Goal: Information Seeking & Learning: Compare options

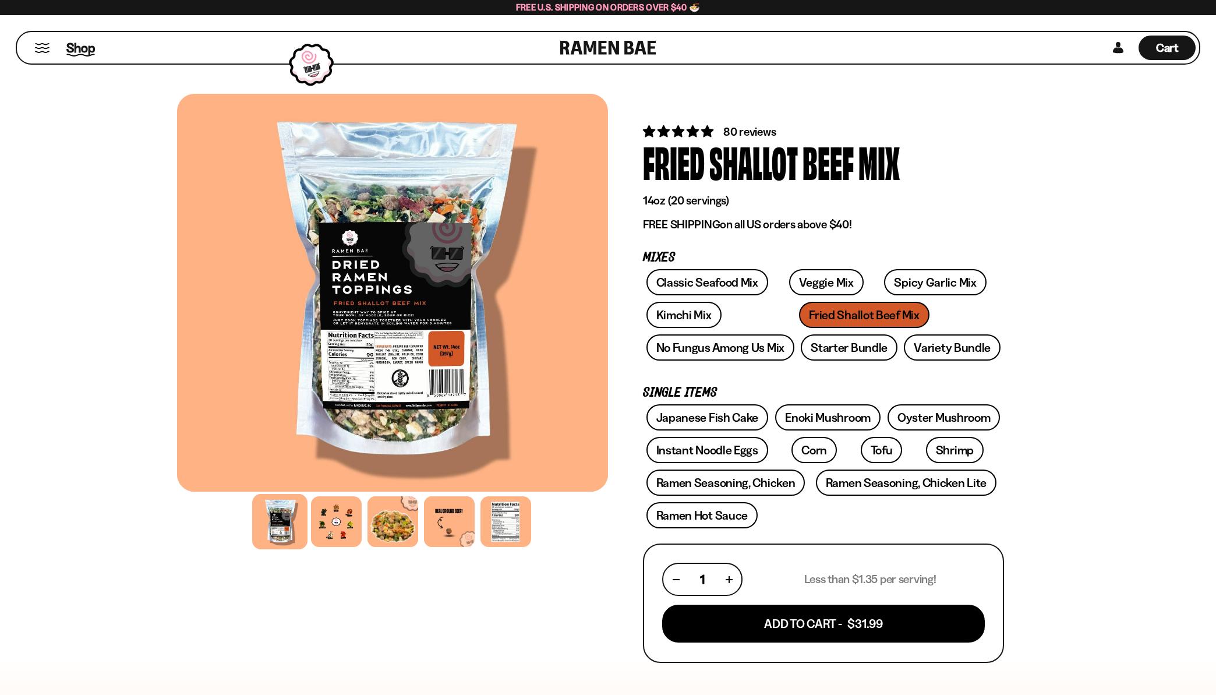
click at [72, 49] on span "Shop" at bounding box center [80, 47] width 29 height 17
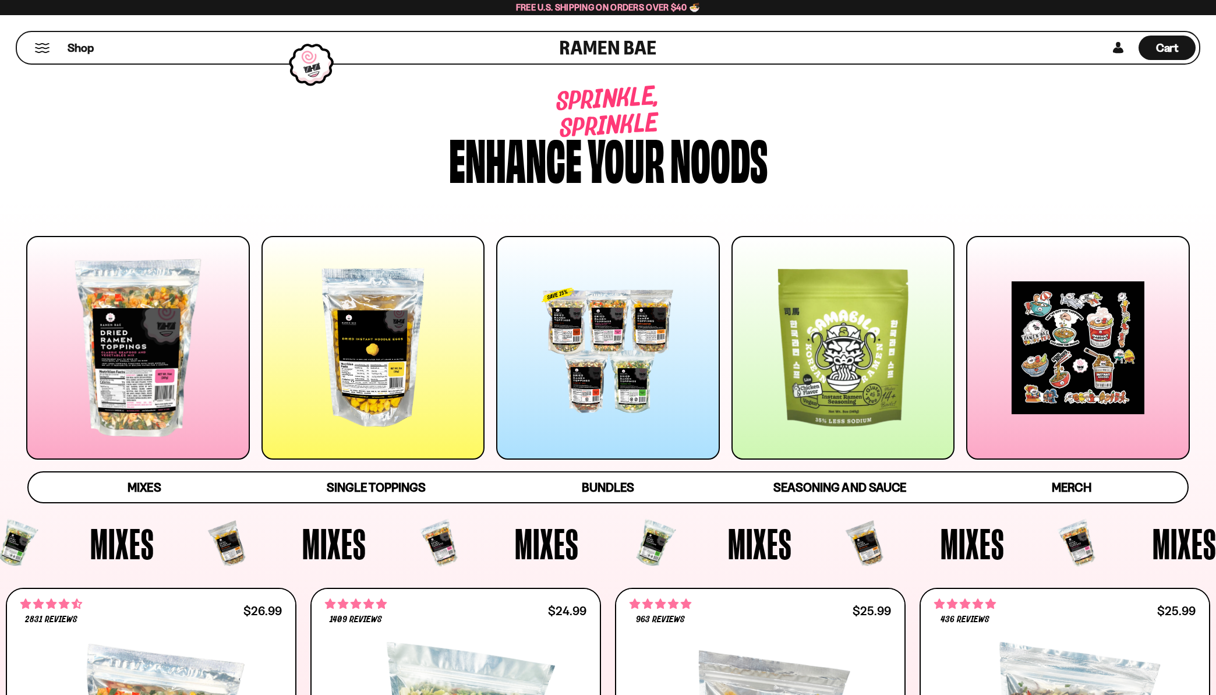
click at [314, 60] on div at bounding box center [311, 64] width 56 height 55
click at [312, 68] on div at bounding box center [311, 64] width 56 height 55
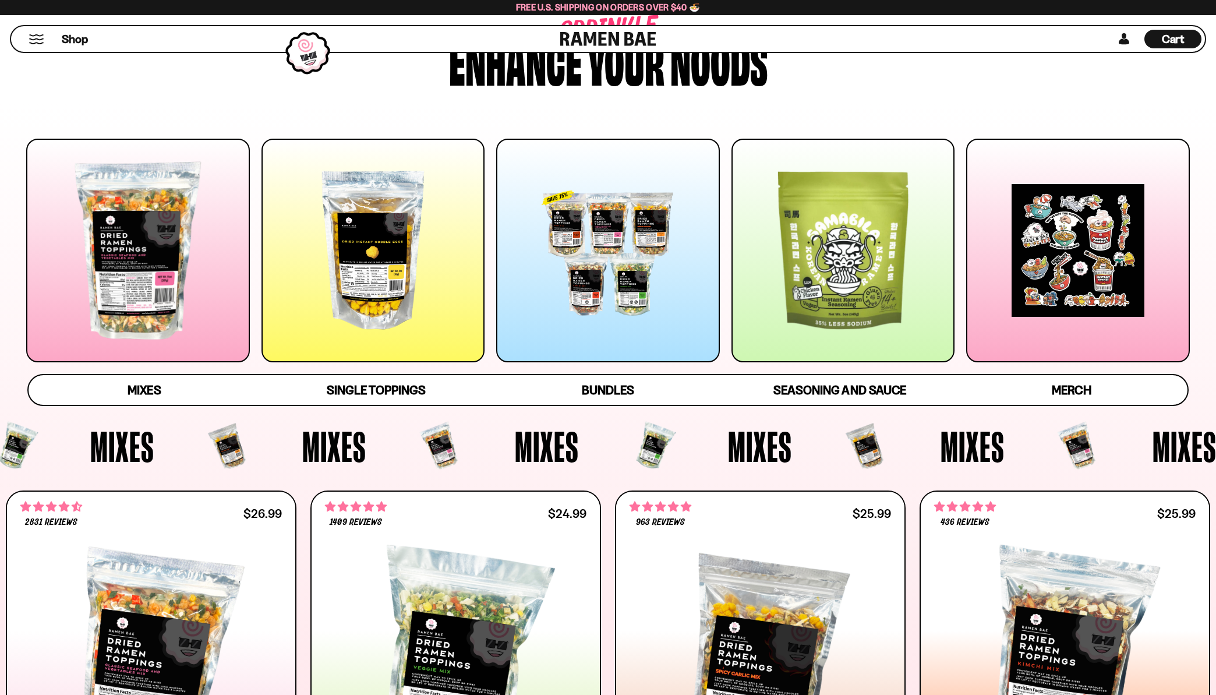
scroll to position [116, 0]
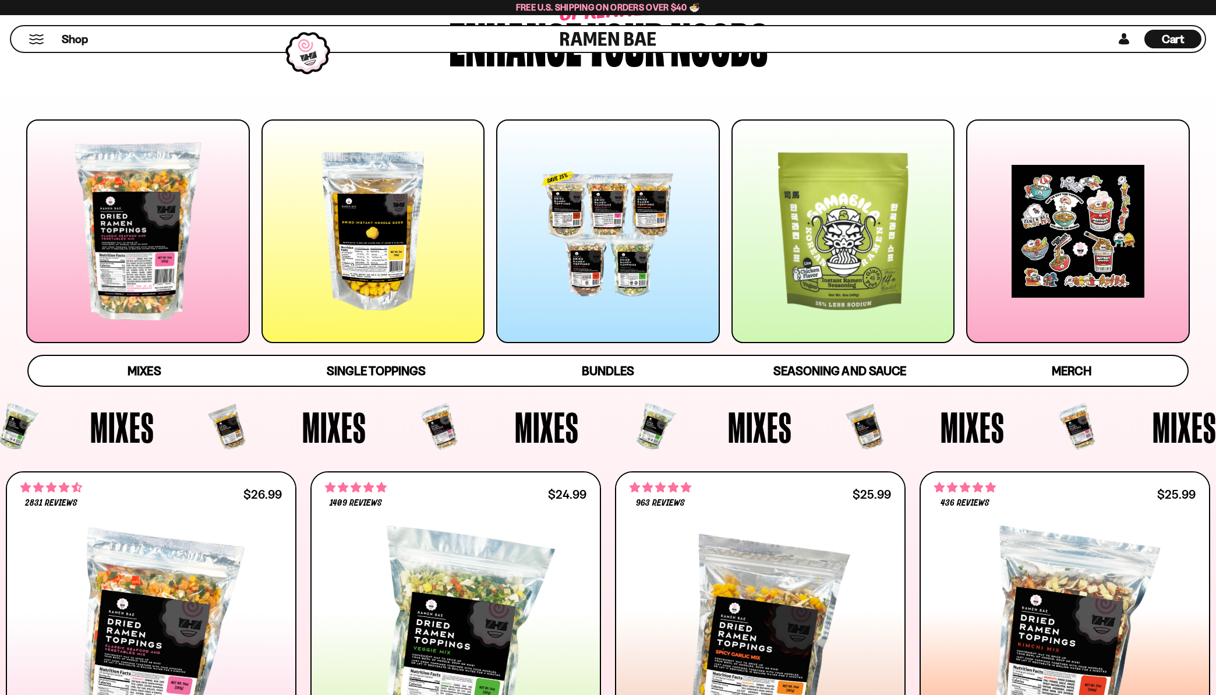
click at [856, 254] on div at bounding box center [843, 231] width 224 height 224
click at [345, 229] on div at bounding box center [373, 231] width 224 height 224
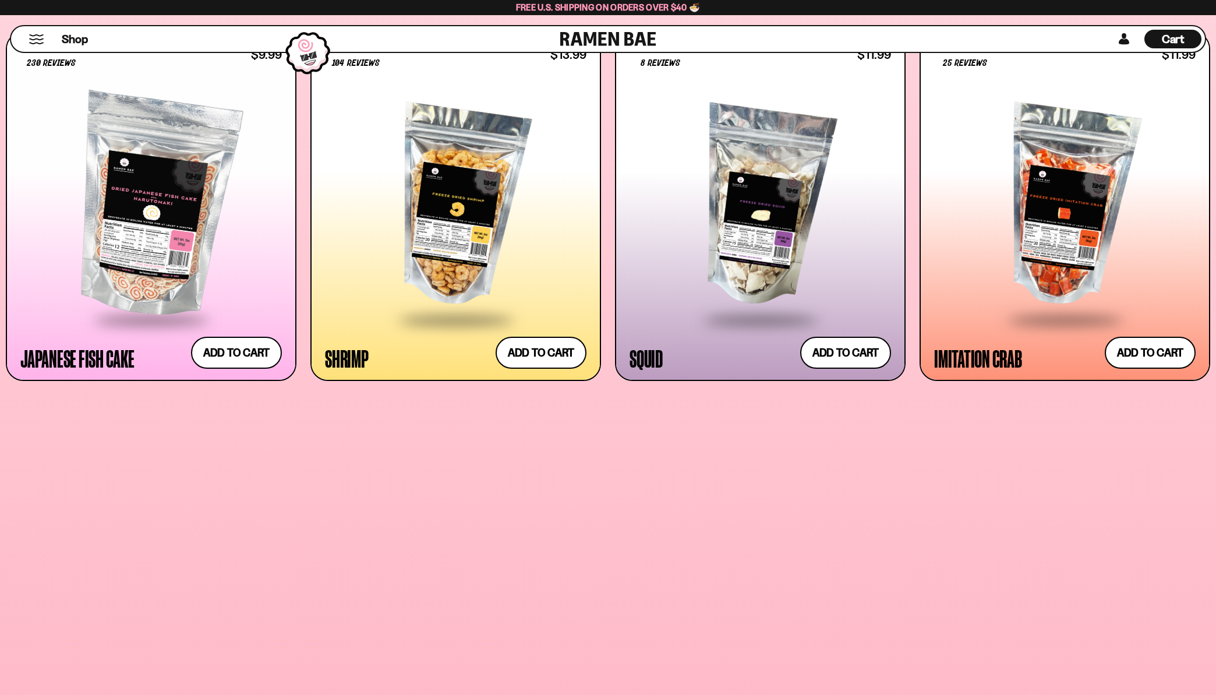
scroll to position [1385, 0]
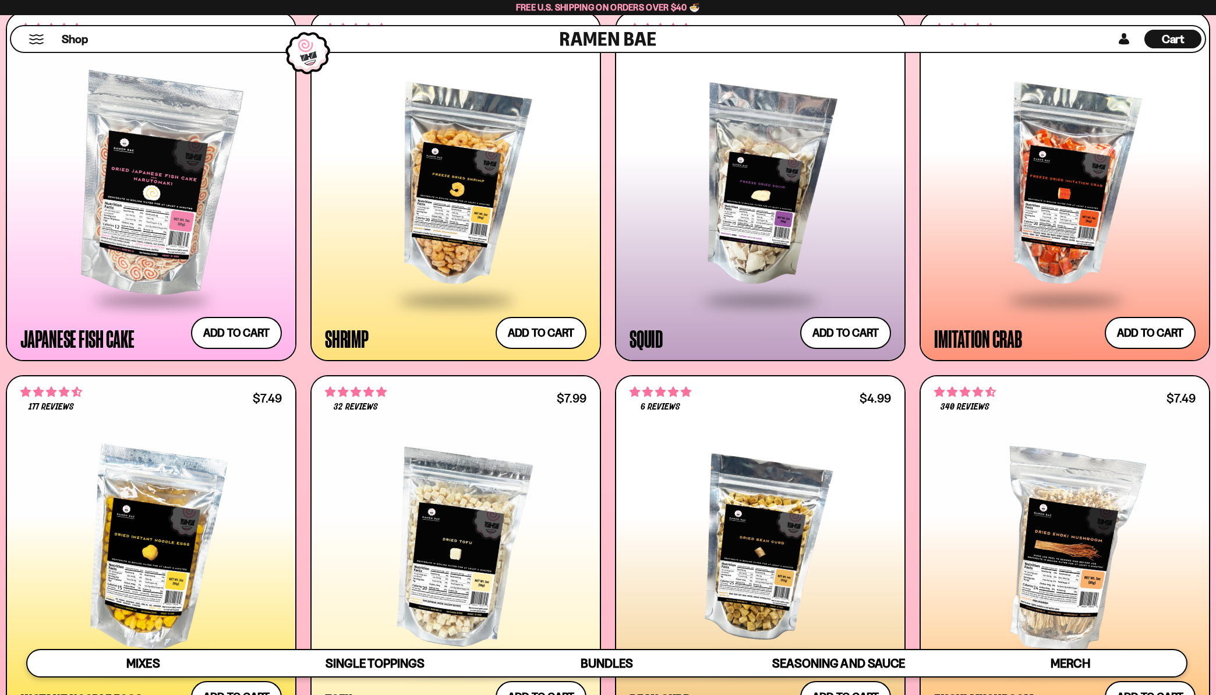
click at [486, 212] on div at bounding box center [455, 186] width 261 height 224
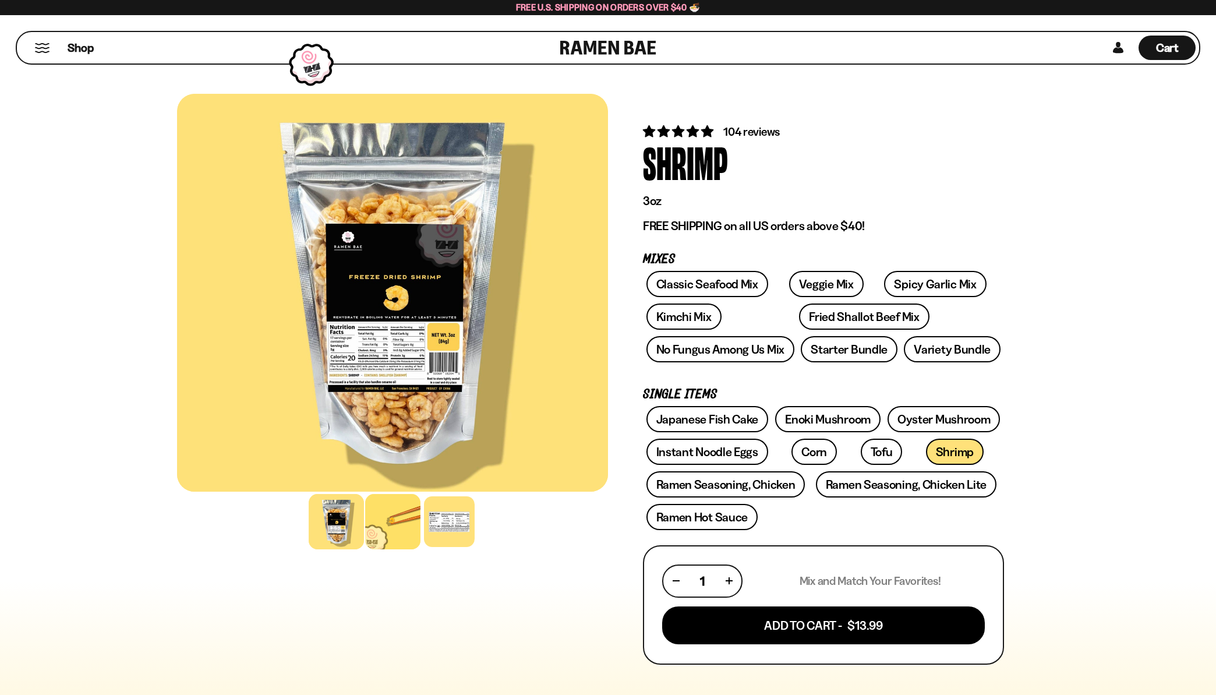
click at [410, 519] on div at bounding box center [392, 521] width 55 height 55
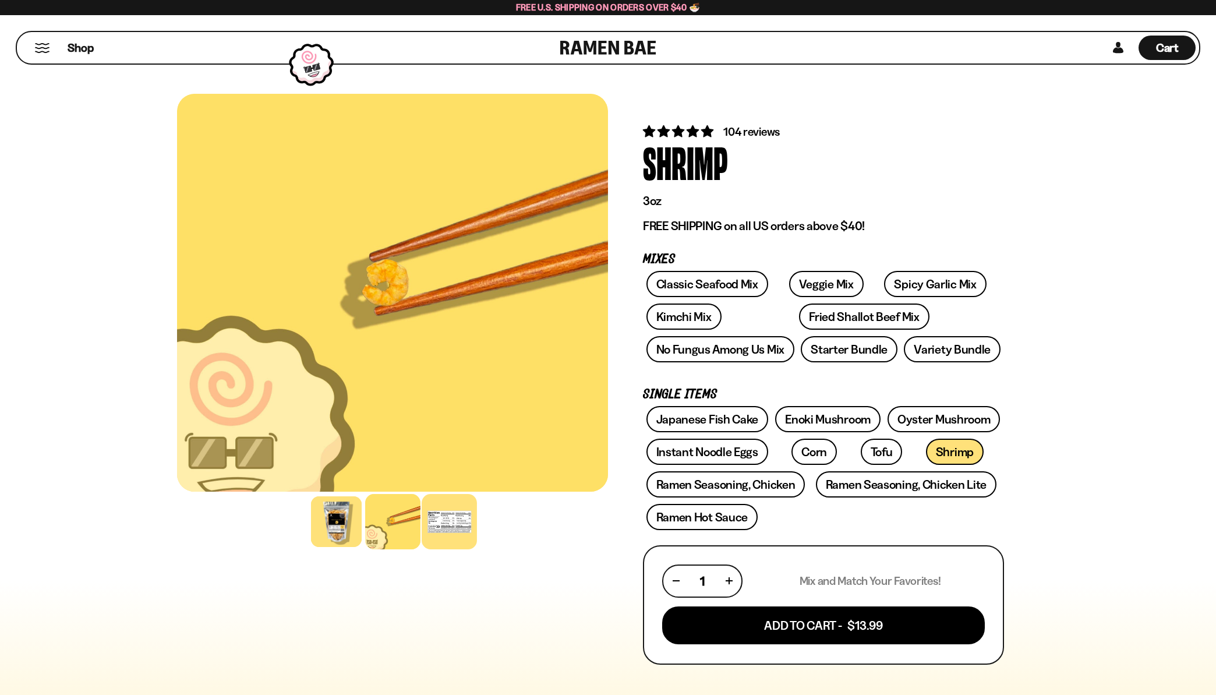
click at [451, 514] on div at bounding box center [449, 521] width 55 height 55
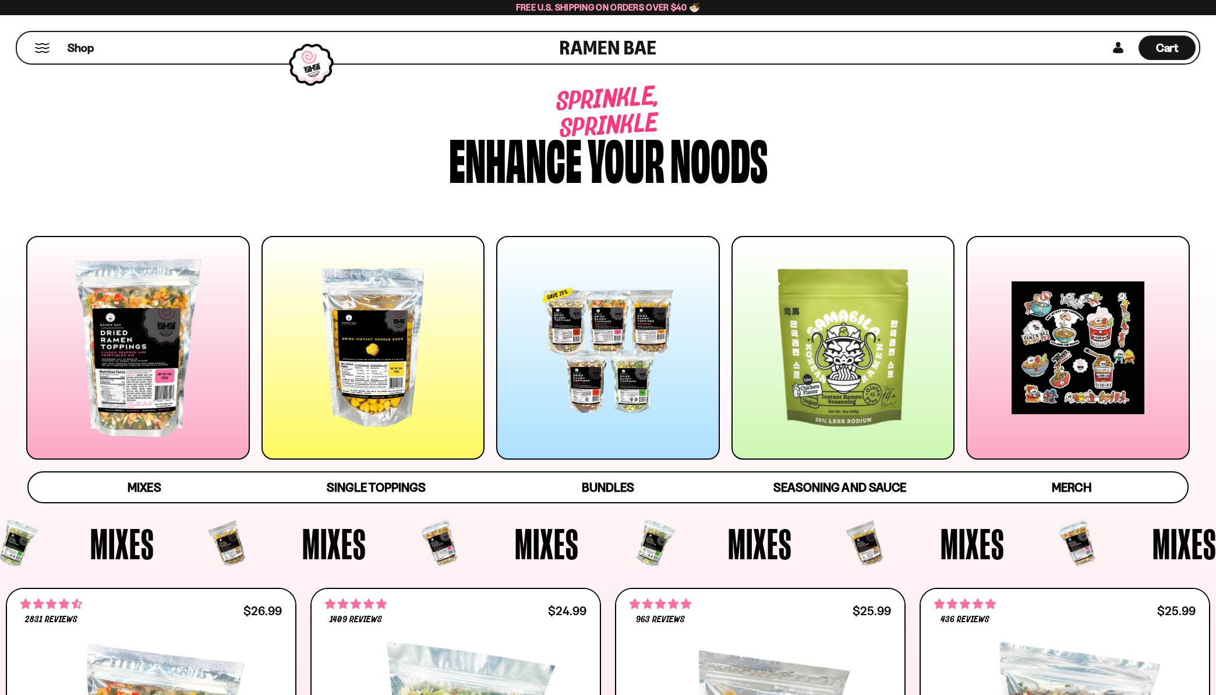
scroll to position [1385, 0]
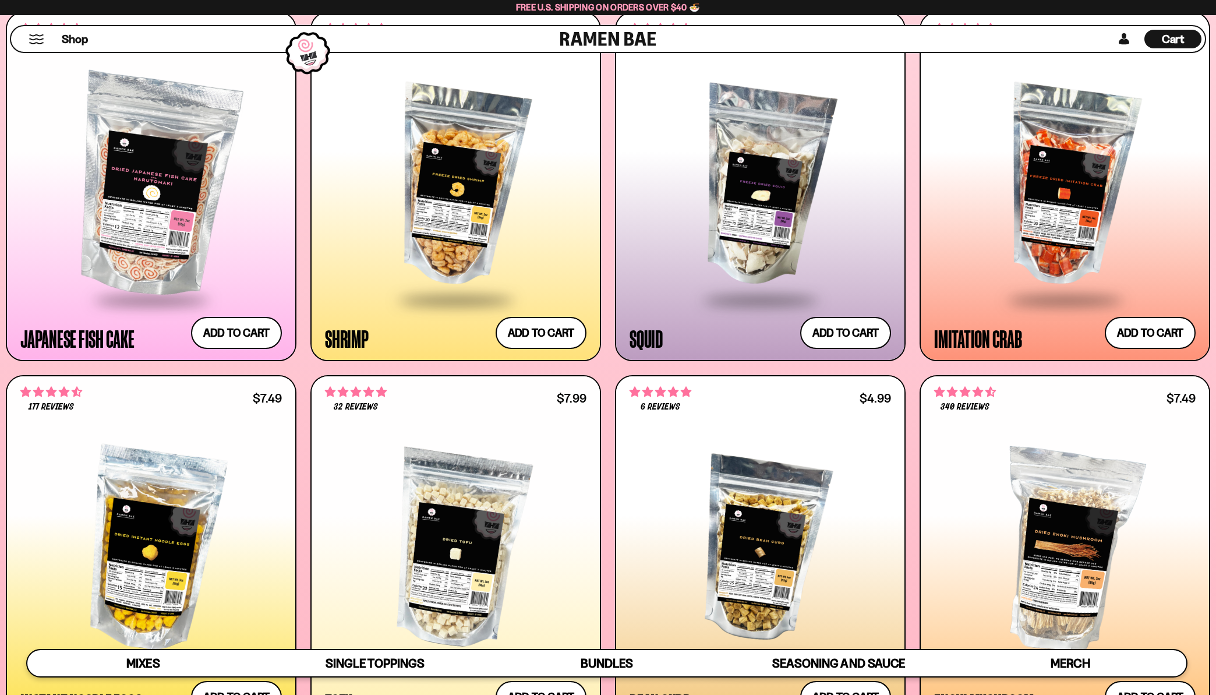
click at [1059, 214] on div at bounding box center [1064, 186] width 261 height 224
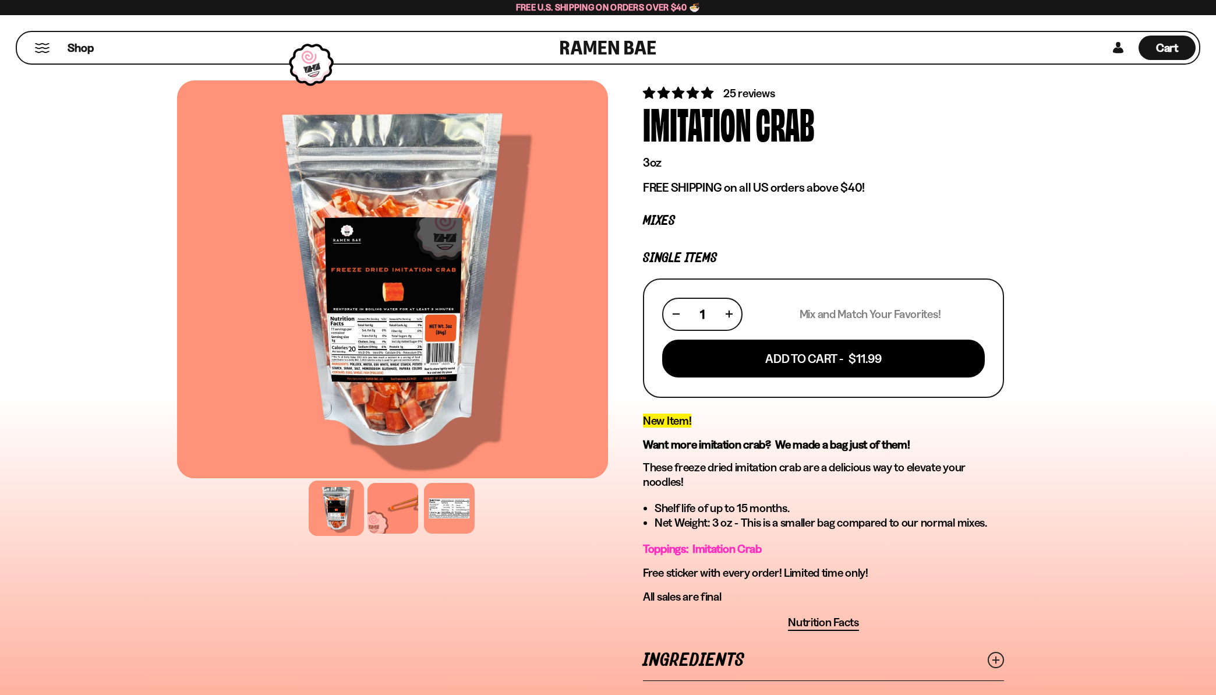
scroll to position [58, 0]
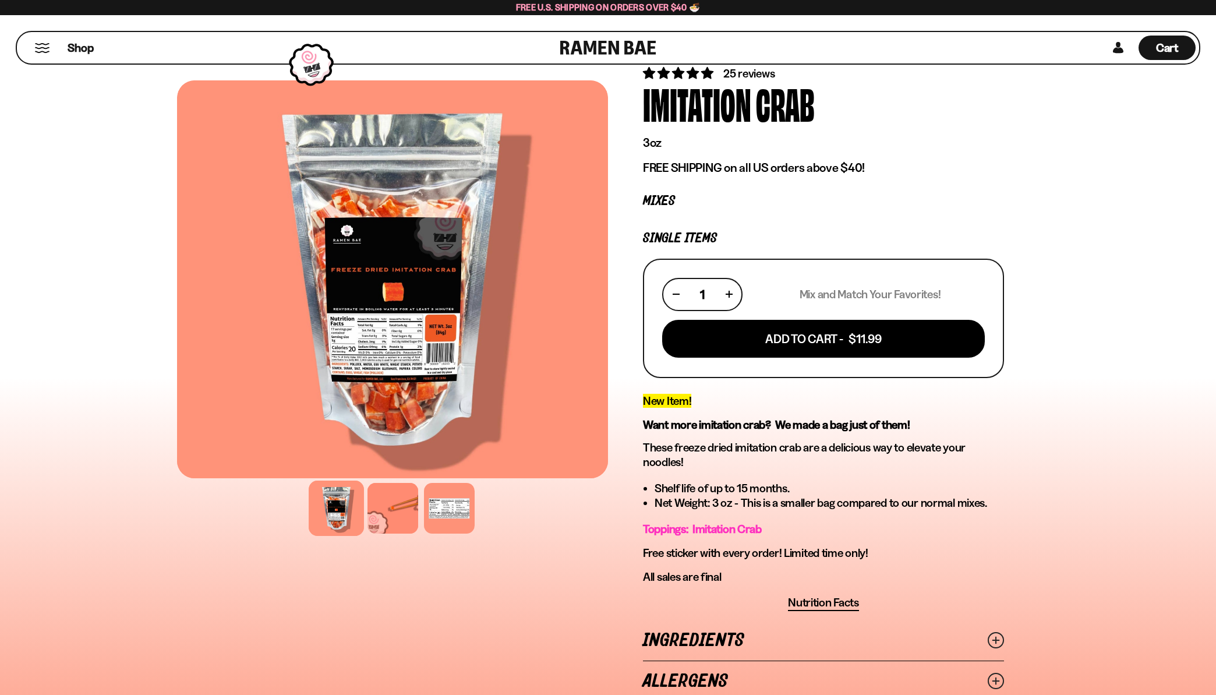
click at [337, 501] on div at bounding box center [336, 507] width 55 height 55
click at [386, 505] on div at bounding box center [392, 507] width 55 height 55
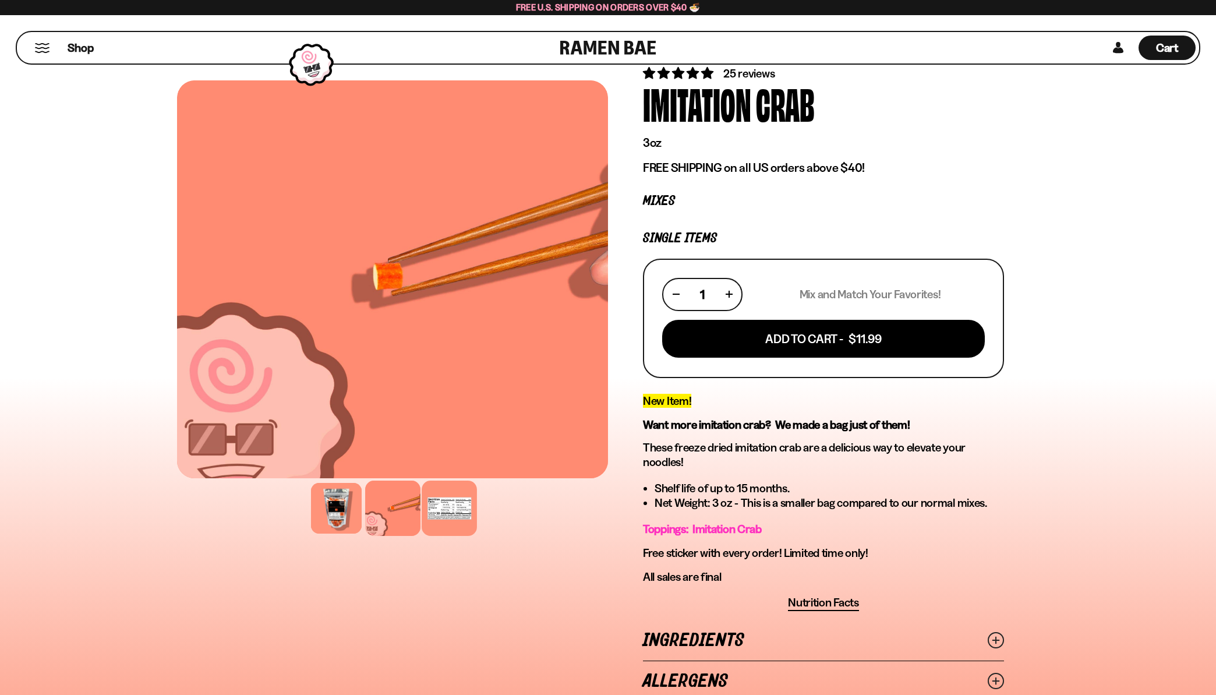
click at [444, 506] on div at bounding box center [449, 507] width 55 height 55
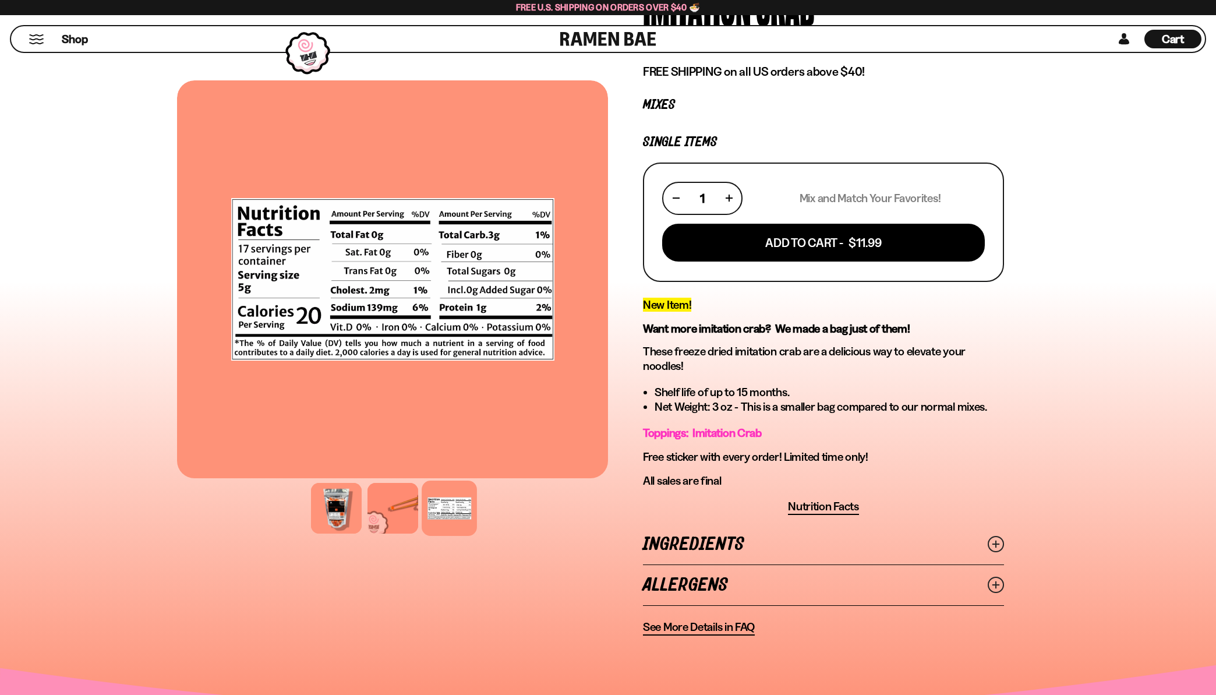
scroll to position [175, 0]
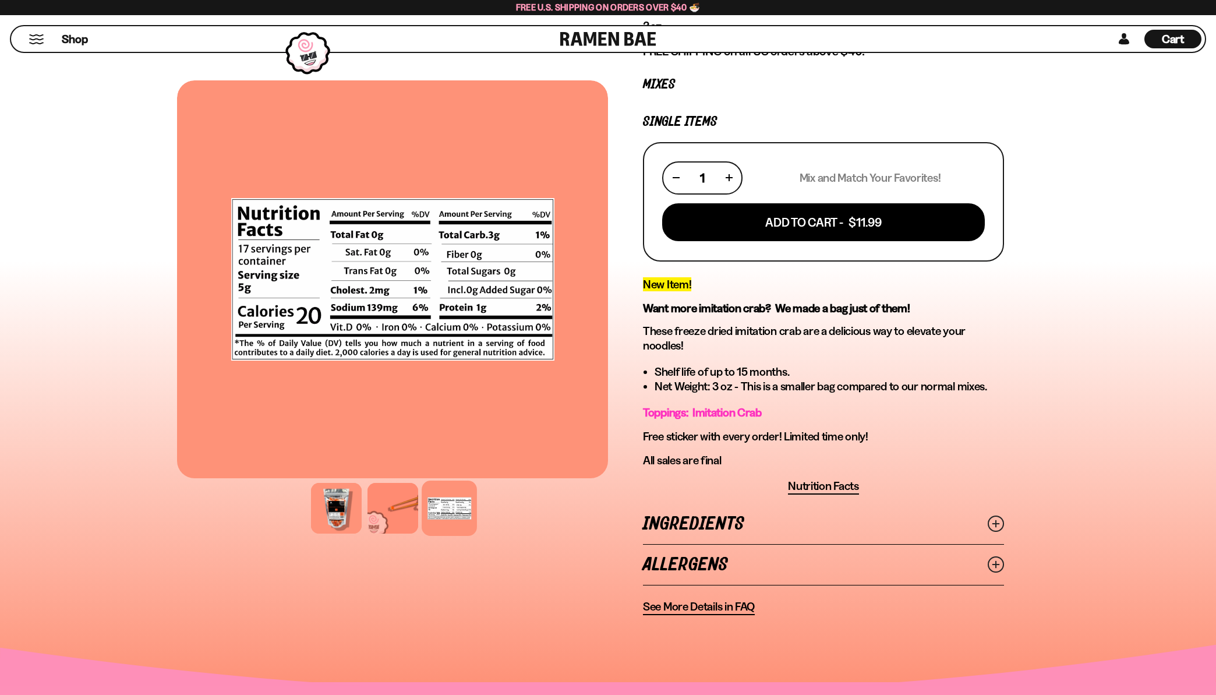
click at [999, 522] on icon at bounding box center [996, 523] width 16 height 16
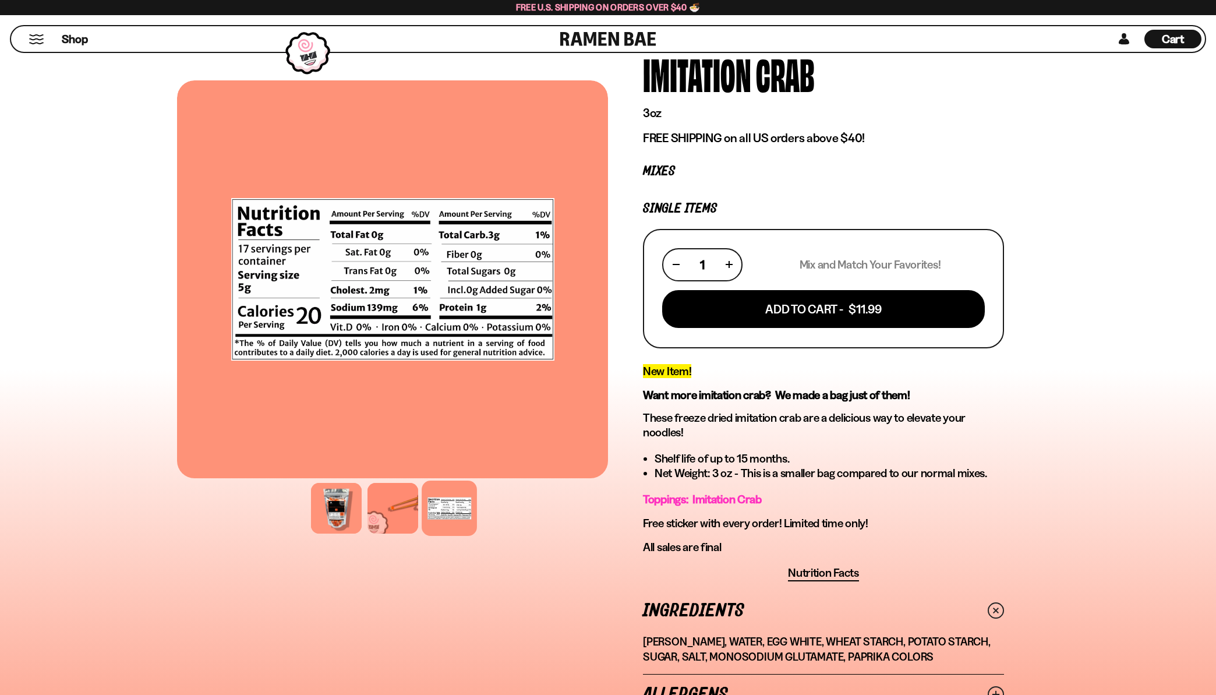
scroll to position [0, 0]
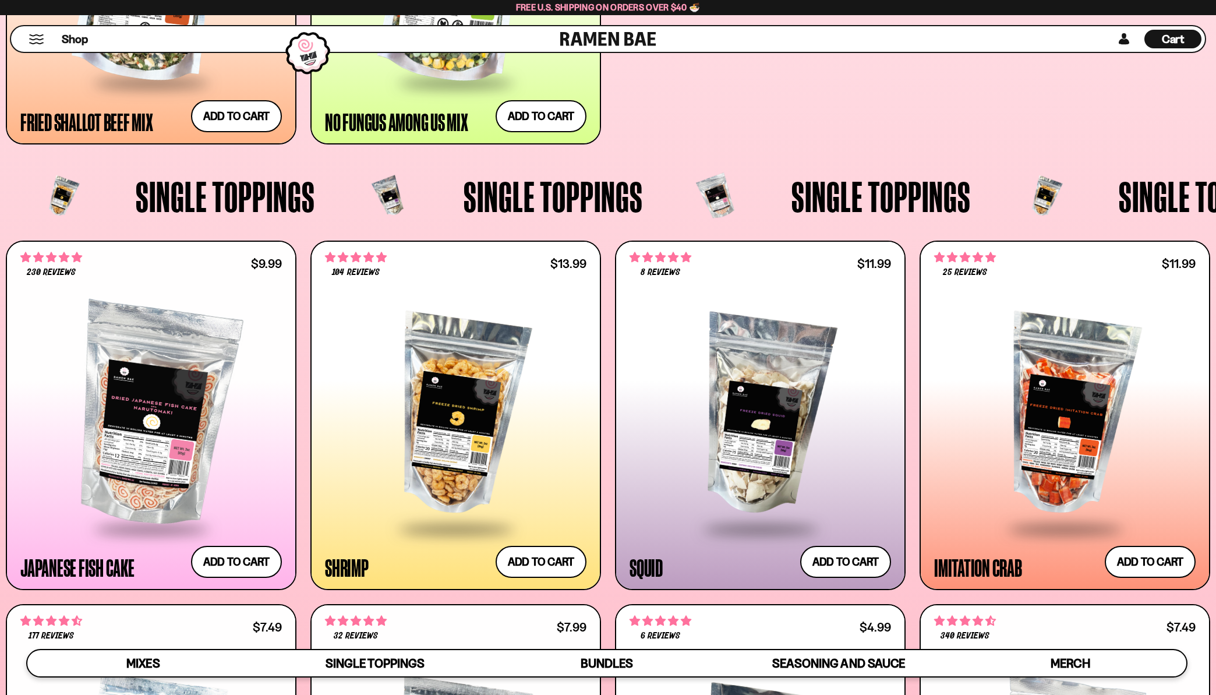
scroll to position [1152, 0]
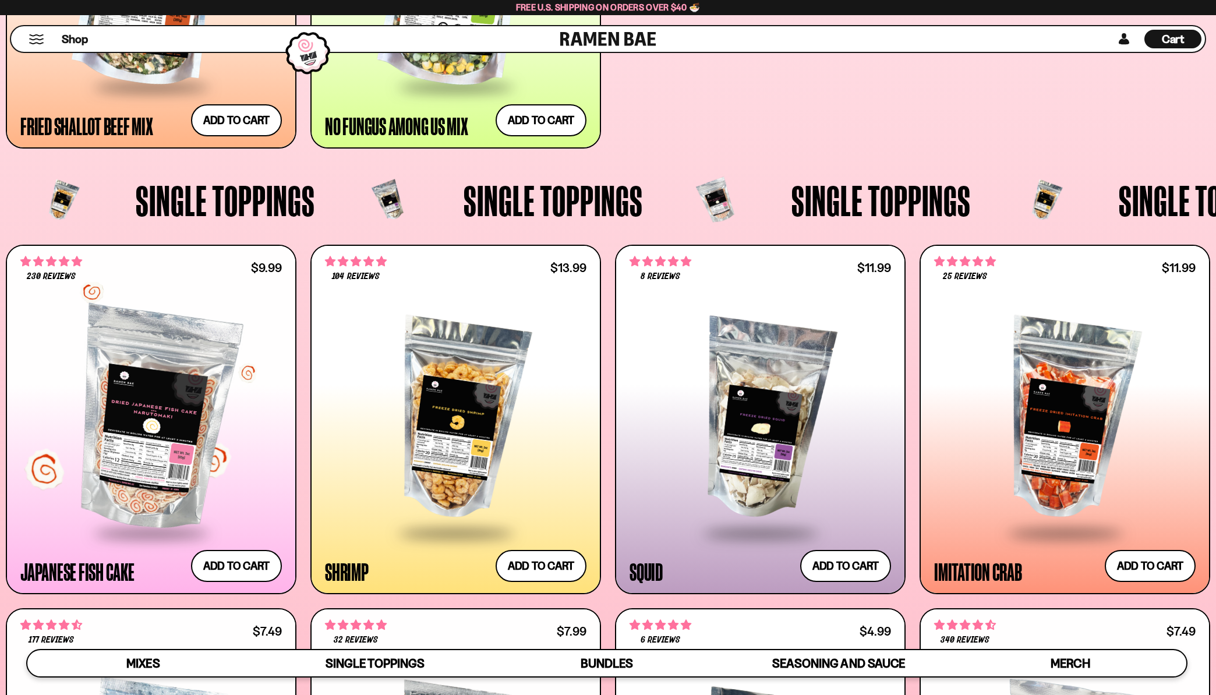
click at [119, 433] on div at bounding box center [150, 419] width 261 height 224
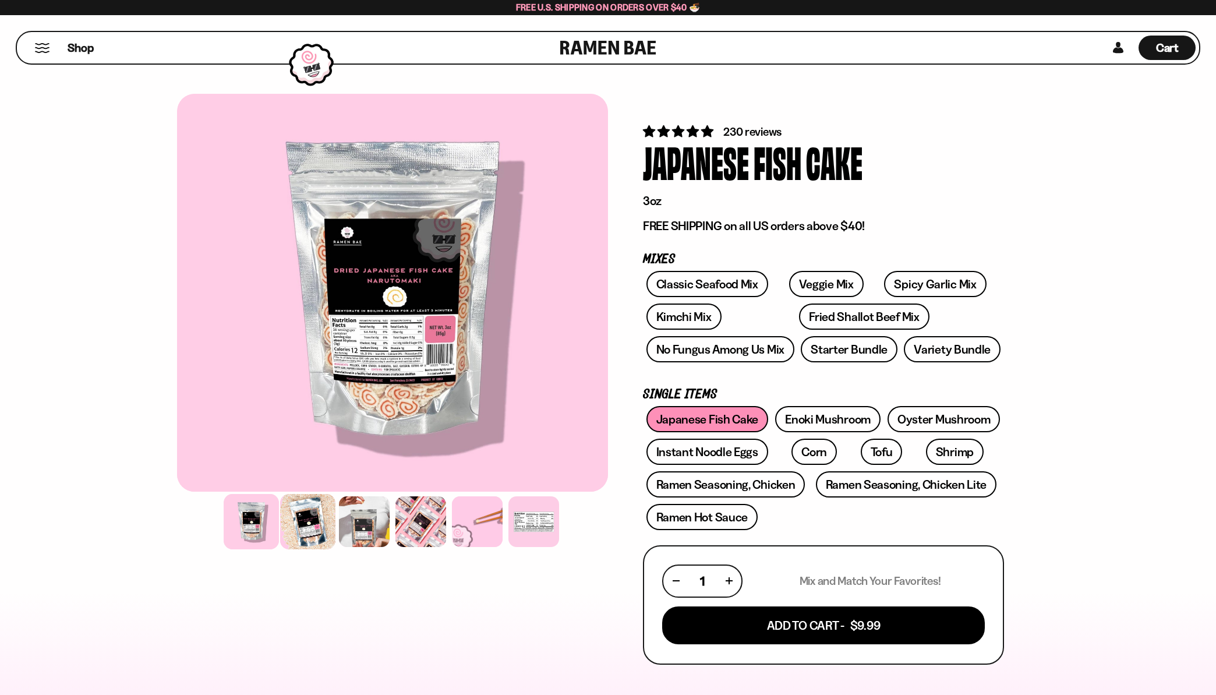
click at [296, 524] on div at bounding box center [307, 521] width 55 height 55
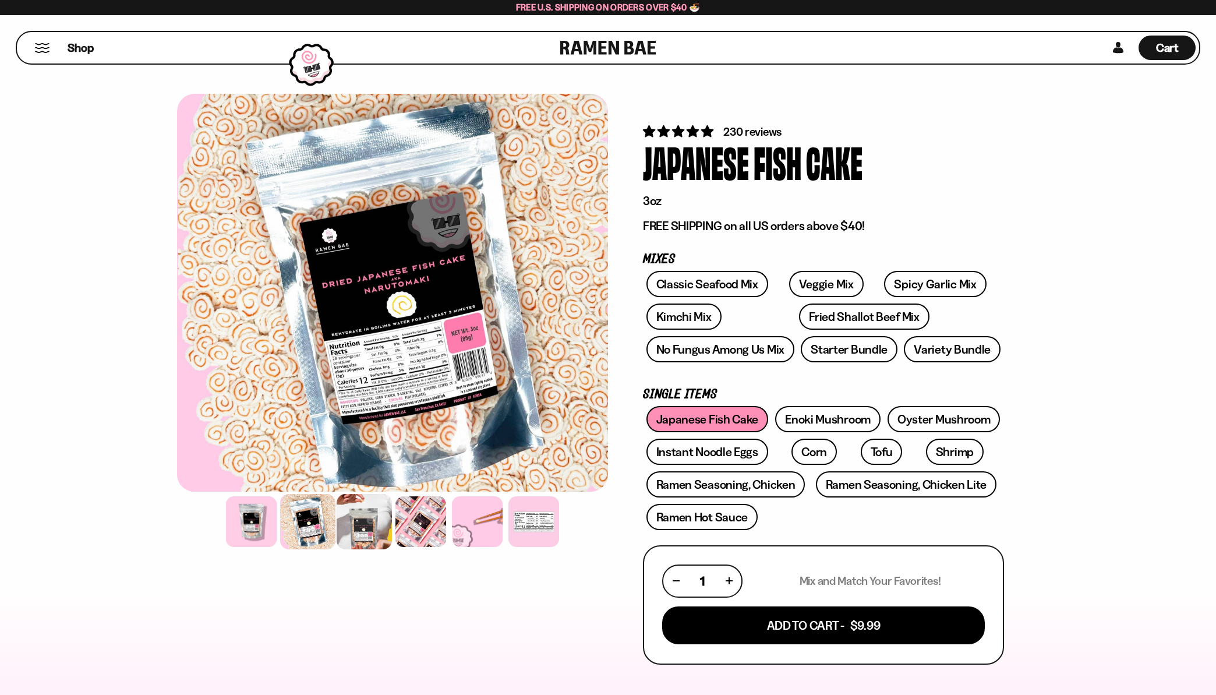
click at [340, 529] on div at bounding box center [364, 521] width 55 height 55
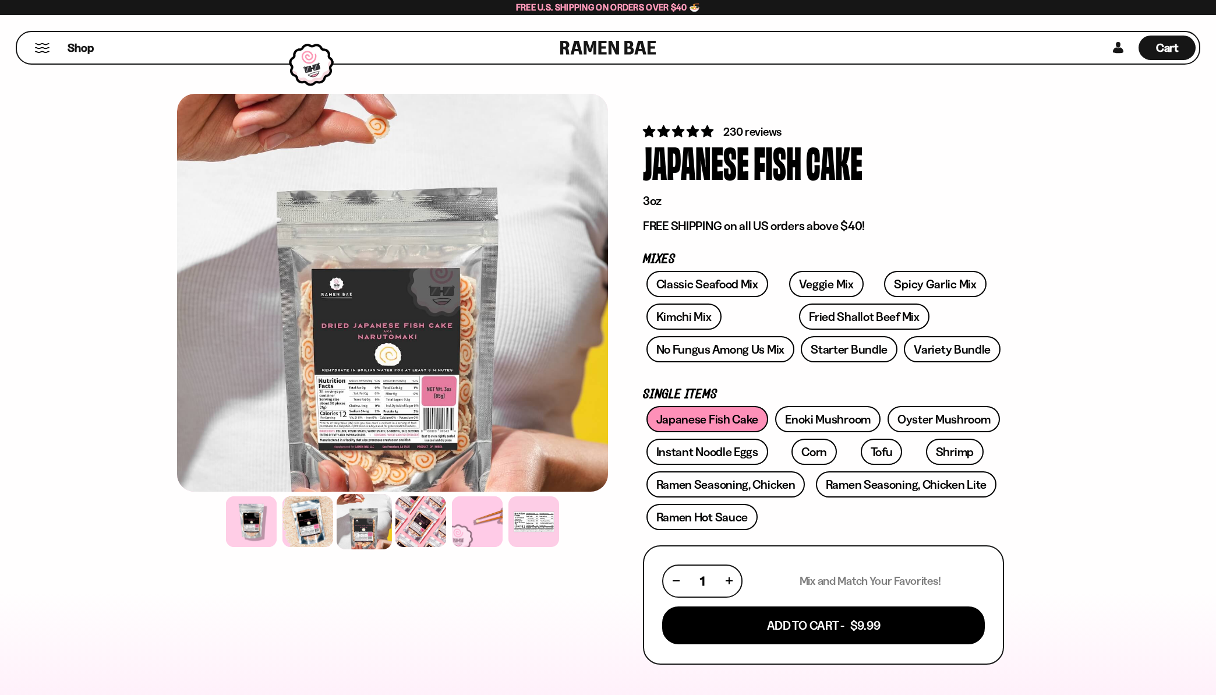
click at [349, 522] on div at bounding box center [364, 521] width 55 height 55
click at [416, 529] on div at bounding box center [420, 521] width 55 height 55
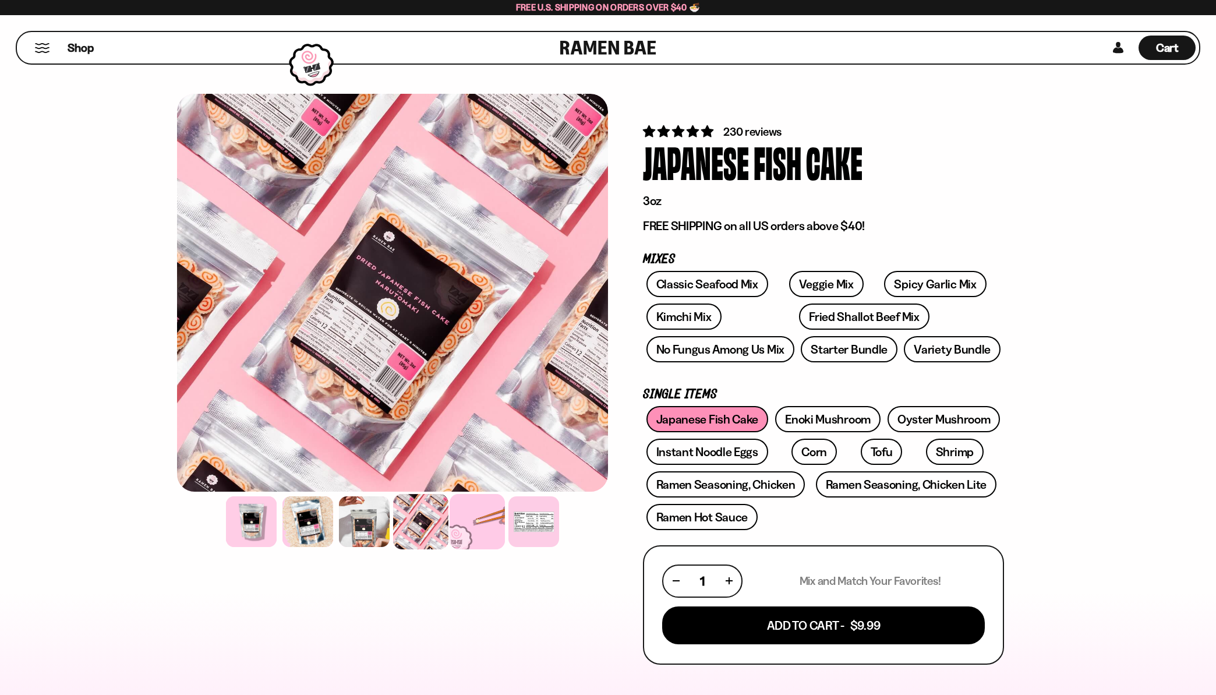
click at [462, 519] on div at bounding box center [477, 521] width 55 height 55
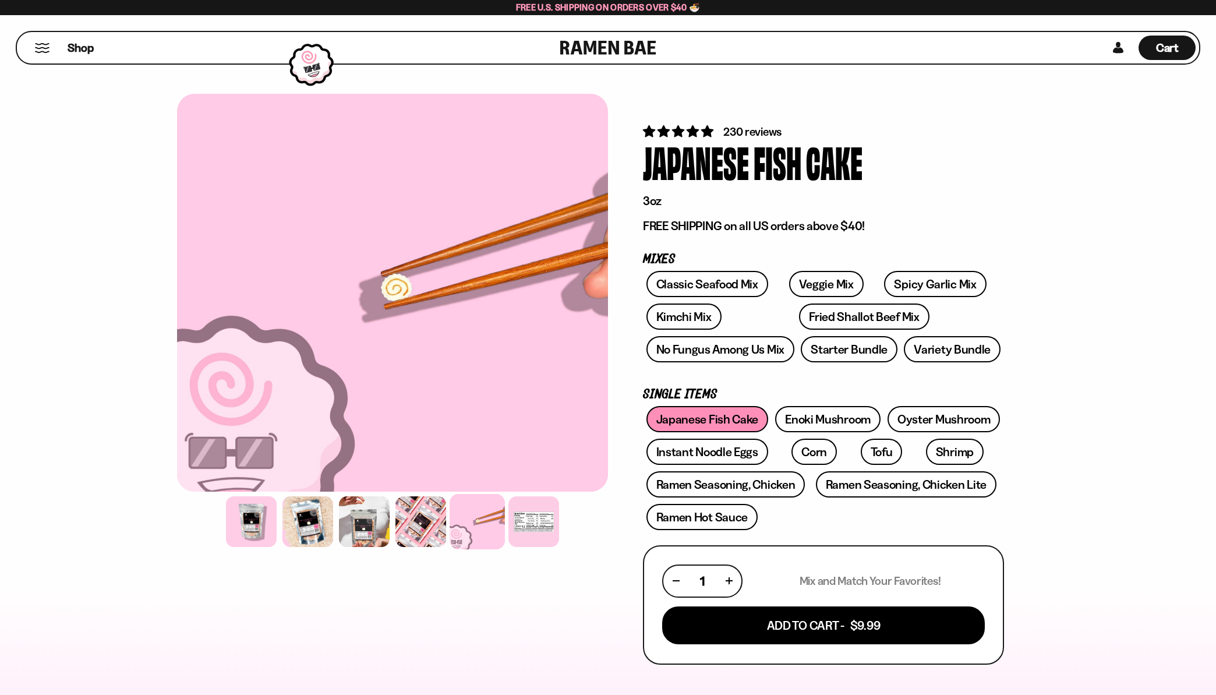
click at [462, 519] on div at bounding box center [477, 521] width 55 height 55
click at [527, 520] on div at bounding box center [533, 521] width 55 height 55
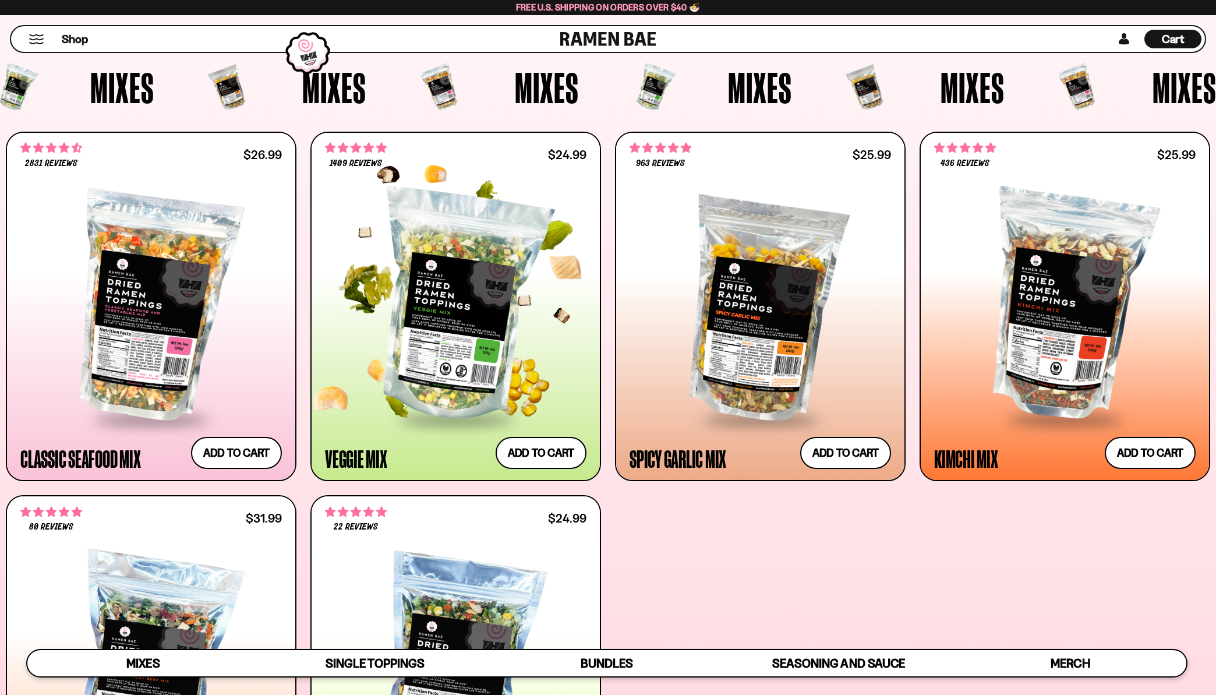
scroll to position [454, 0]
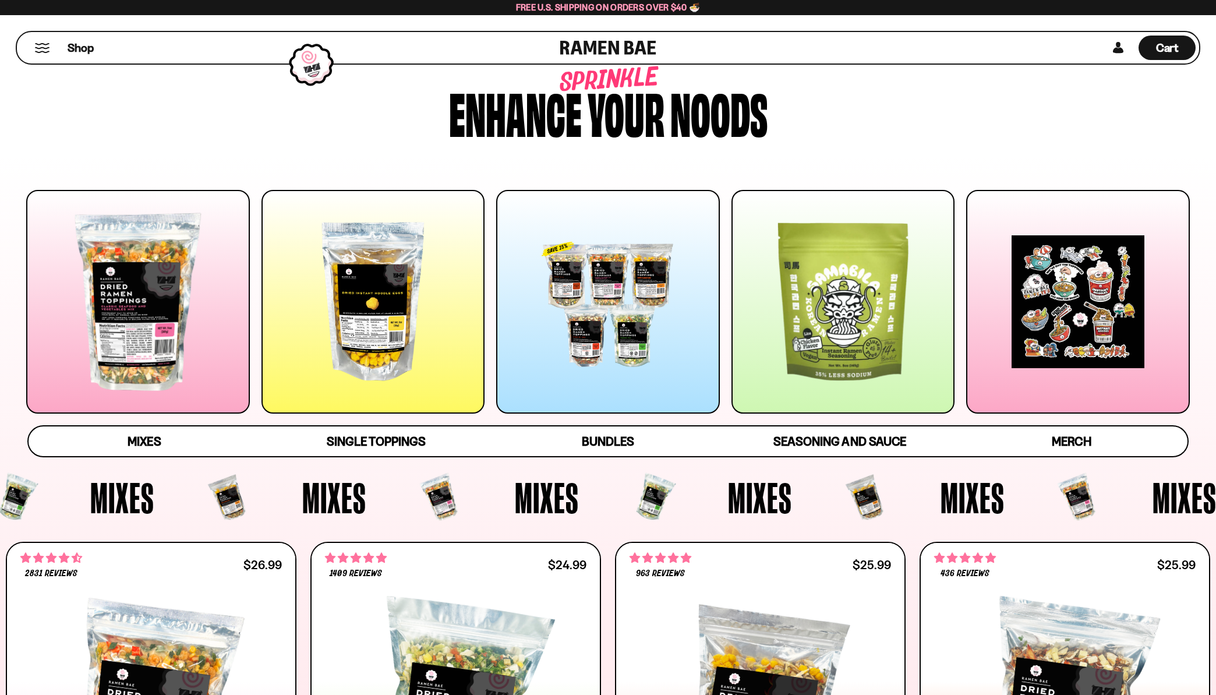
click at [628, 313] on div at bounding box center [608, 302] width 224 height 224
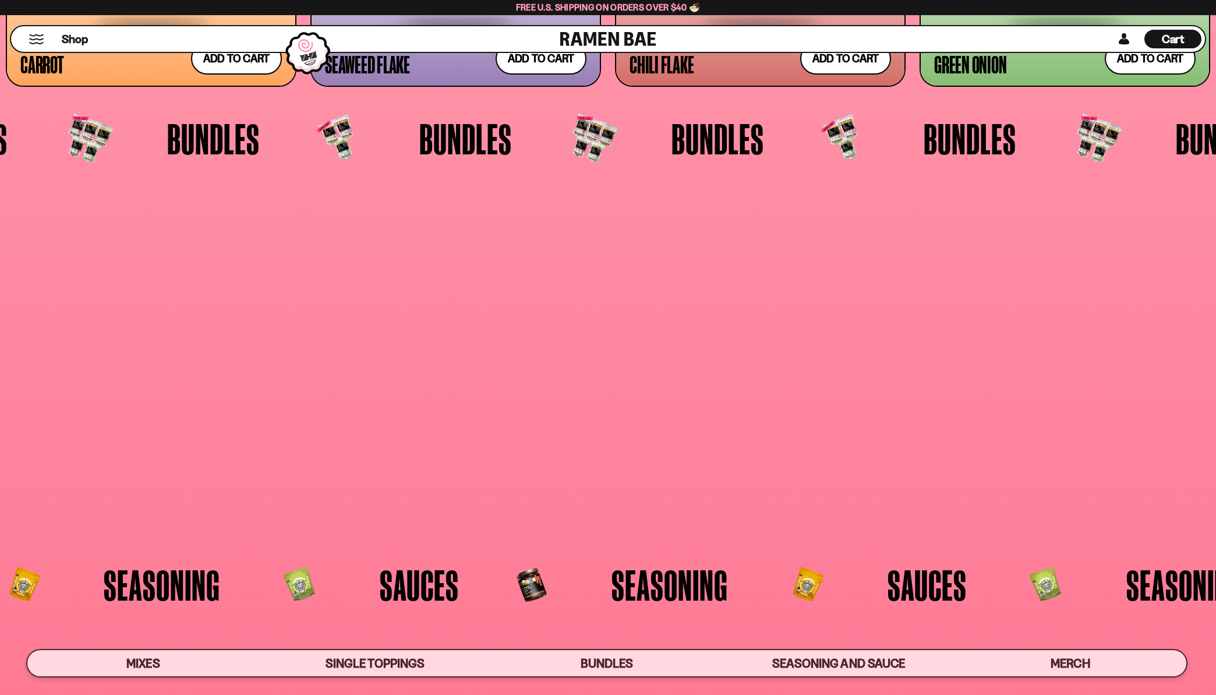
scroll to position [3286, 0]
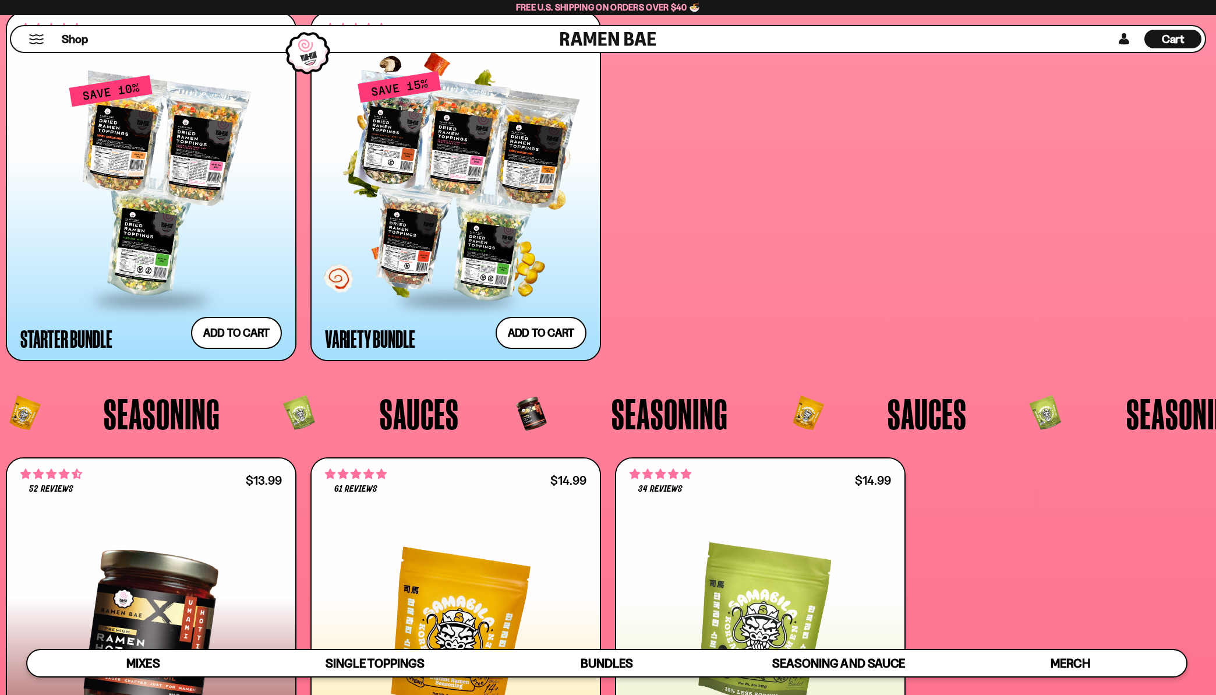
click at [478, 203] on div at bounding box center [455, 186] width 261 height 224
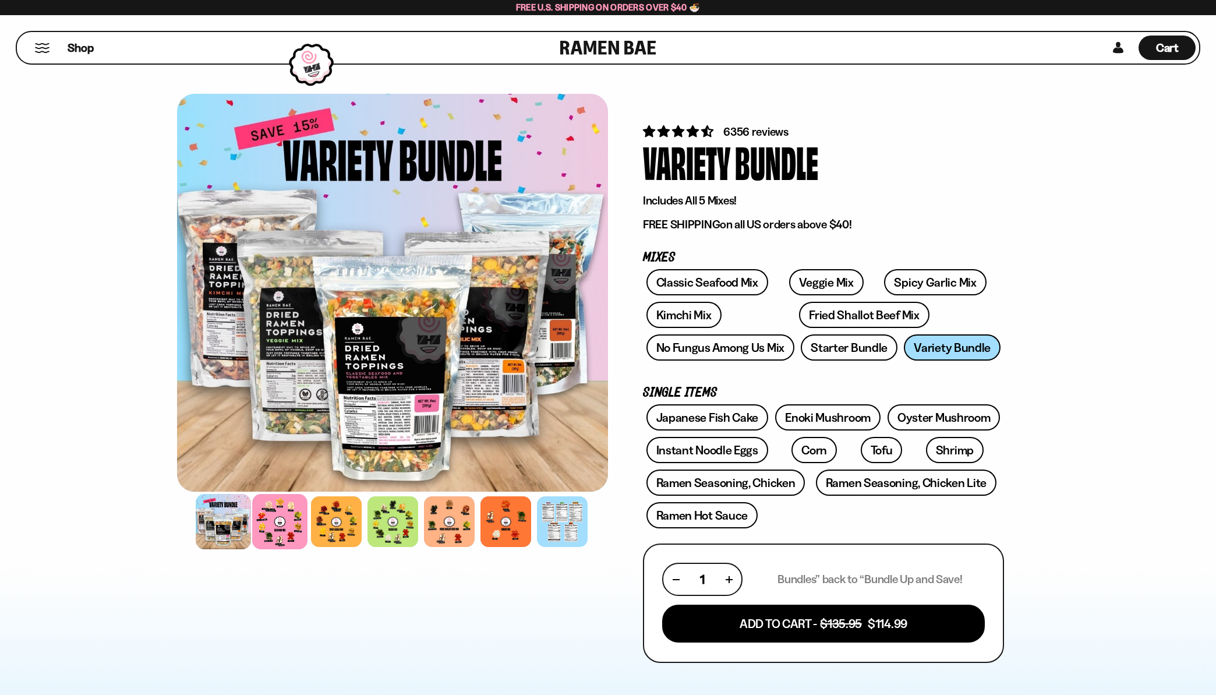
click at [281, 519] on div at bounding box center [279, 521] width 55 height 55
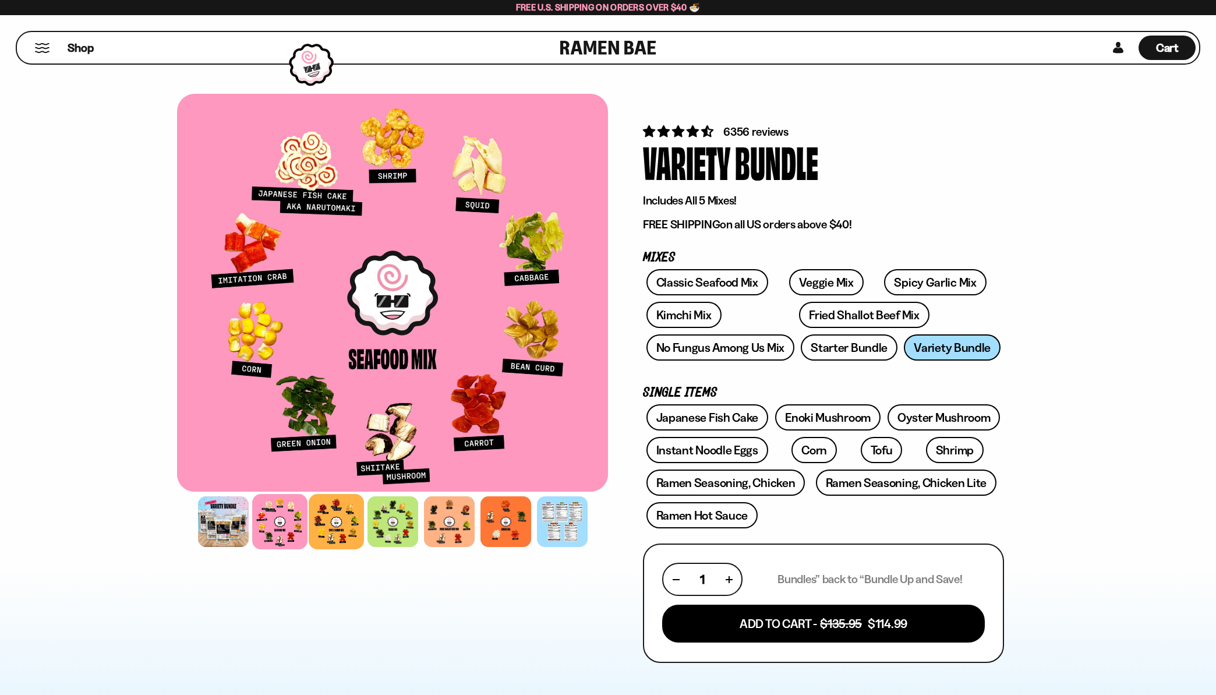
click at [336, 516] on div at bounding box center [336, 521] width 55 height 55
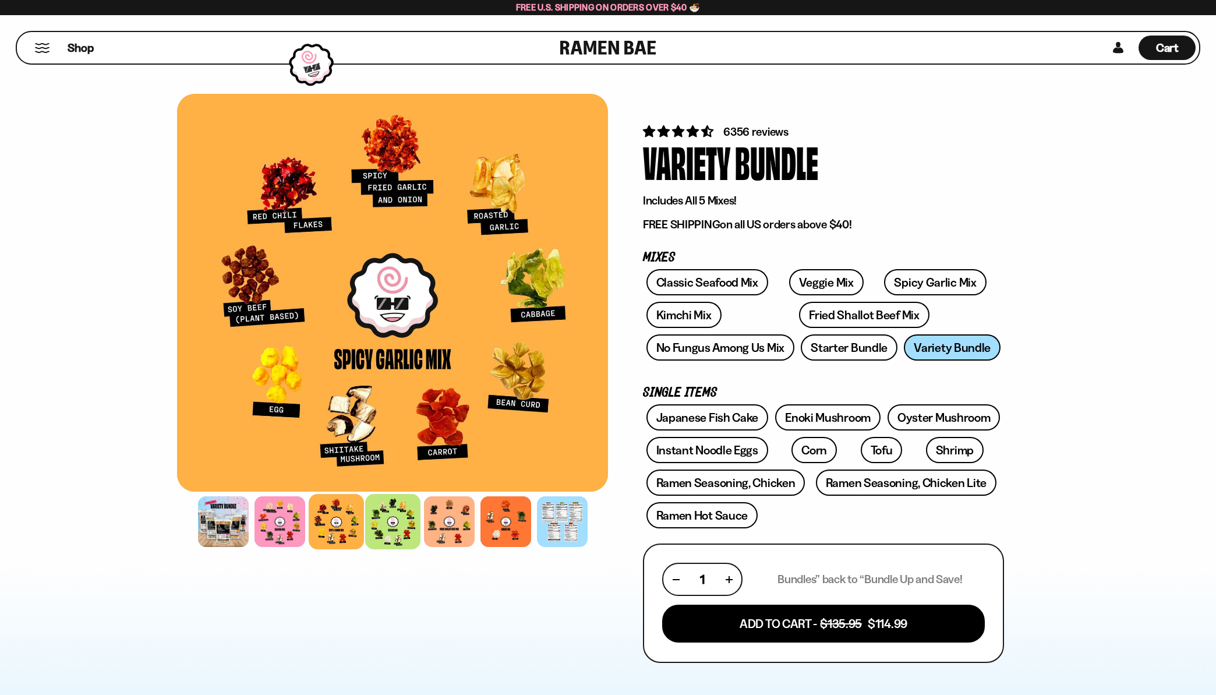
click at [388, 516] on div at bounding box center [392, 521] width 55 height 55
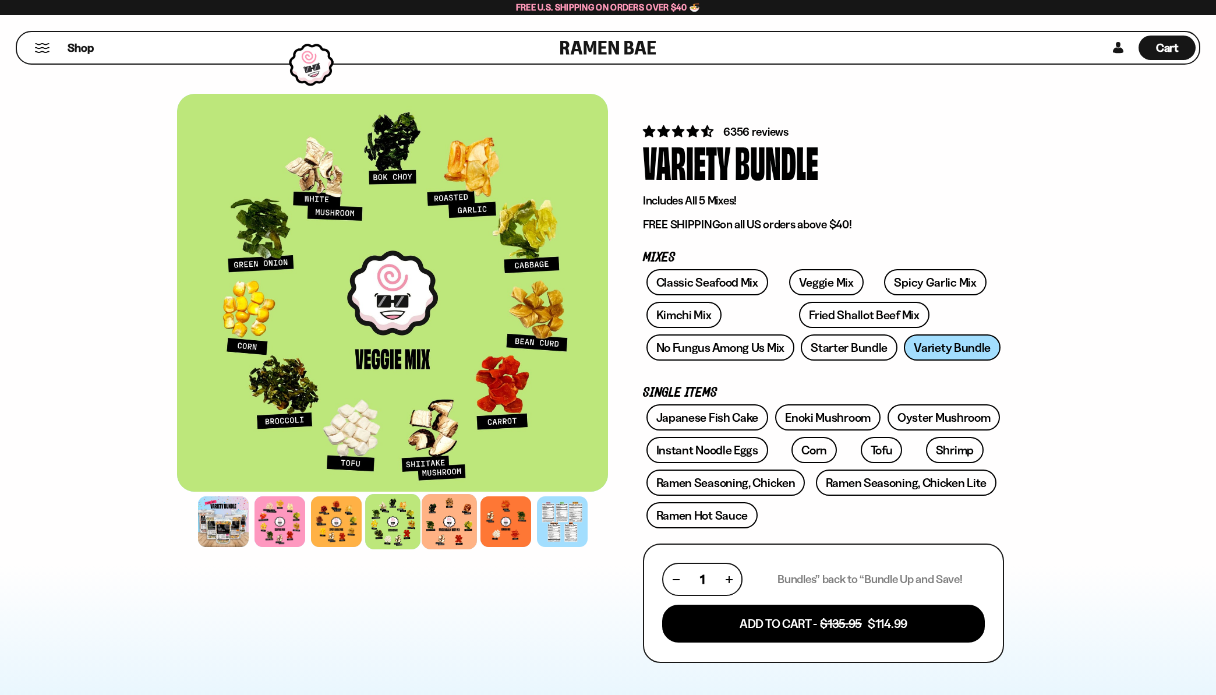
click at [437, 517] on div at bounding box center [449, 521] width 55 height 55
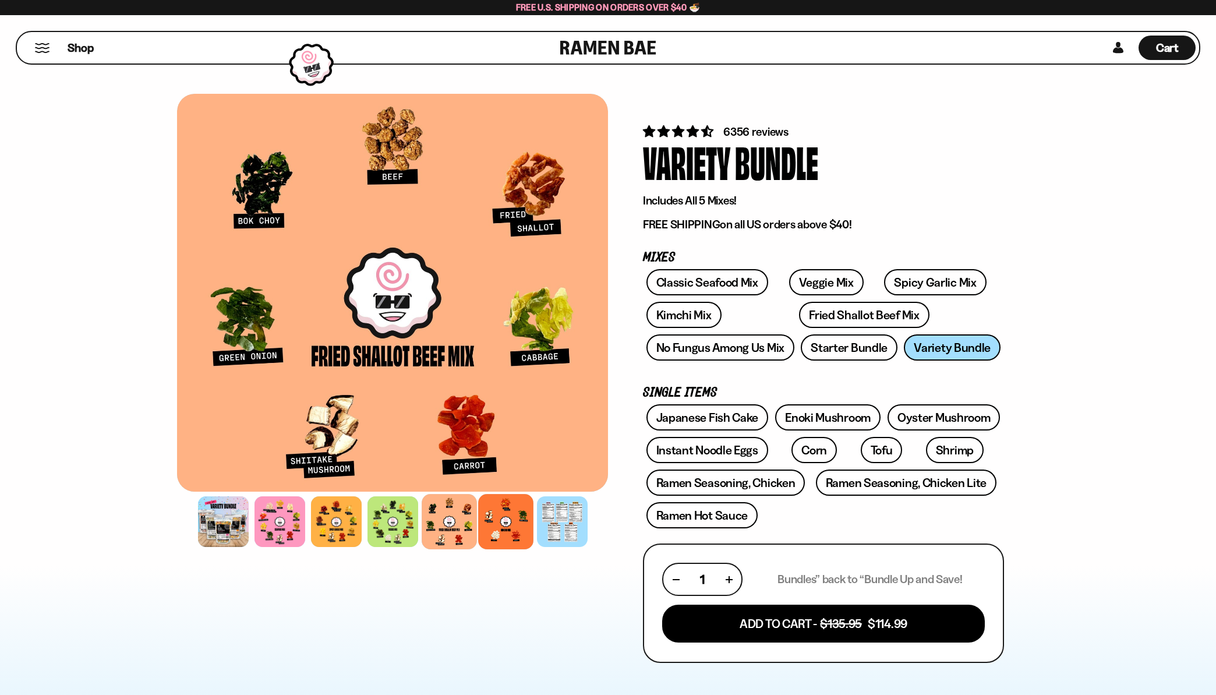
click at [508, 522] on div at bounding box center [505, 521] width 55 height 55
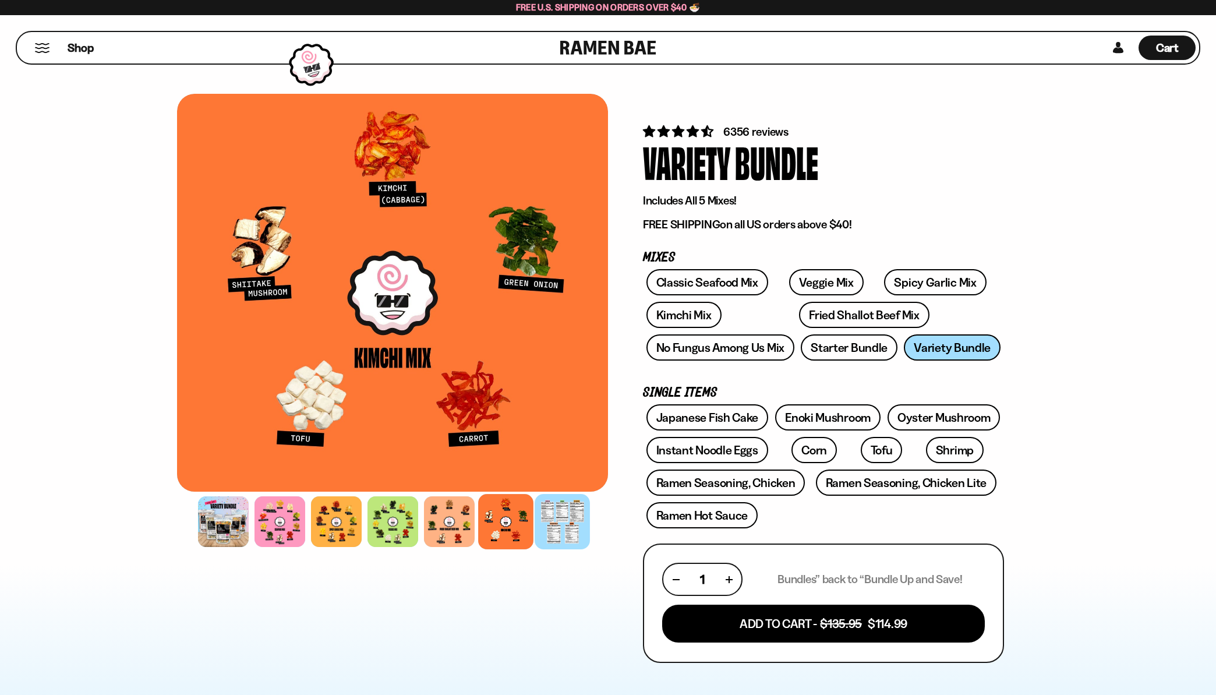
click at [553, 522] on div at bounding box center [562, 521] width 55 height 55
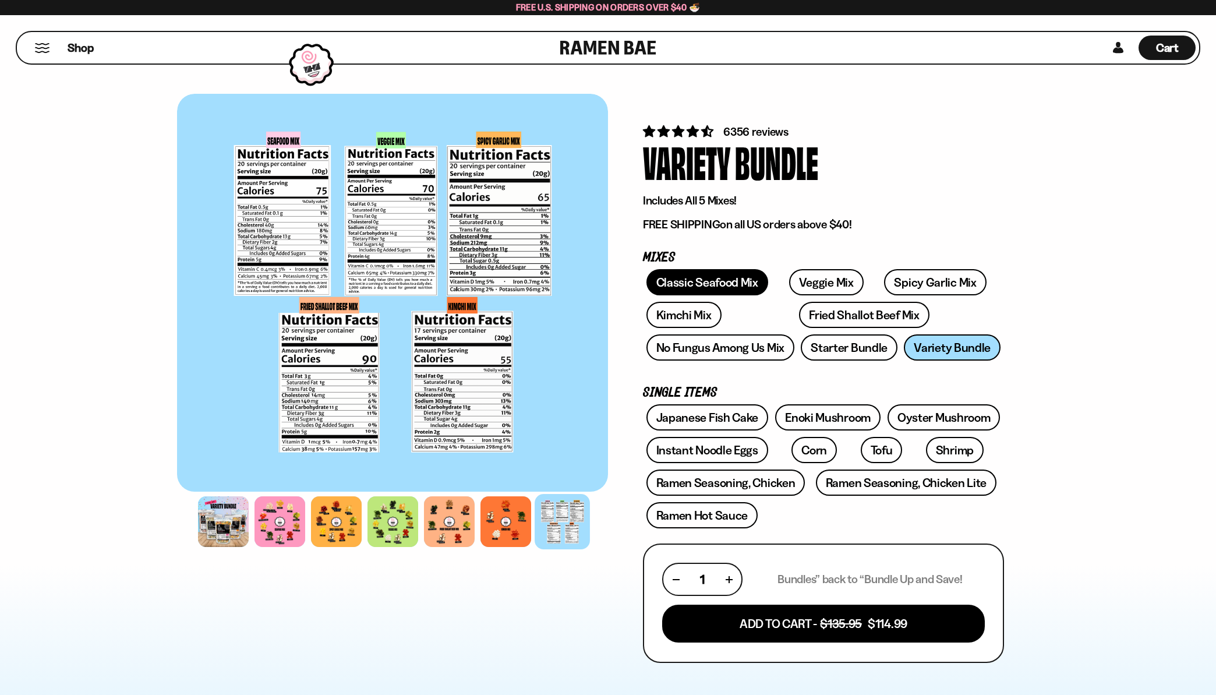
click at [702, 284] on link "Classic Seafood Mix" at bounding box center [707, 282] width 122 height 26
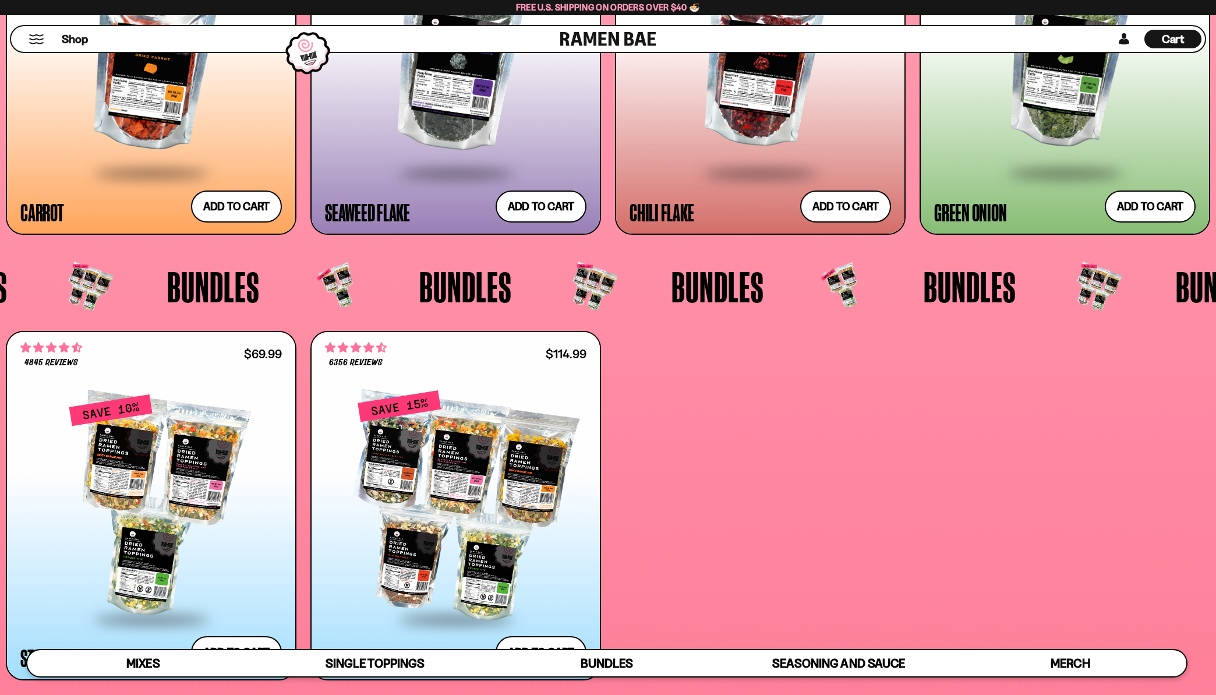
scroll to position [2970, 0]
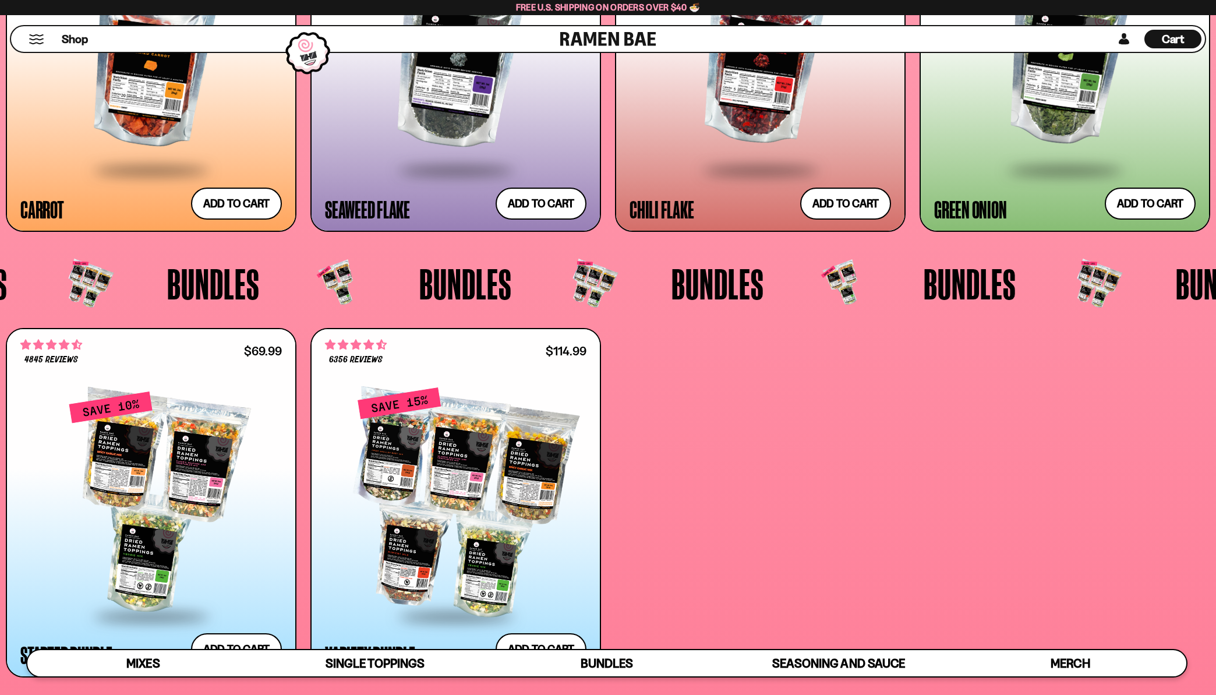
click at [751, 281] on span "Bundles" at bounding box center [717, 283] width 93 height 43
click at [847, 280] on div at bounding box center [843, 284] width 43 height 43
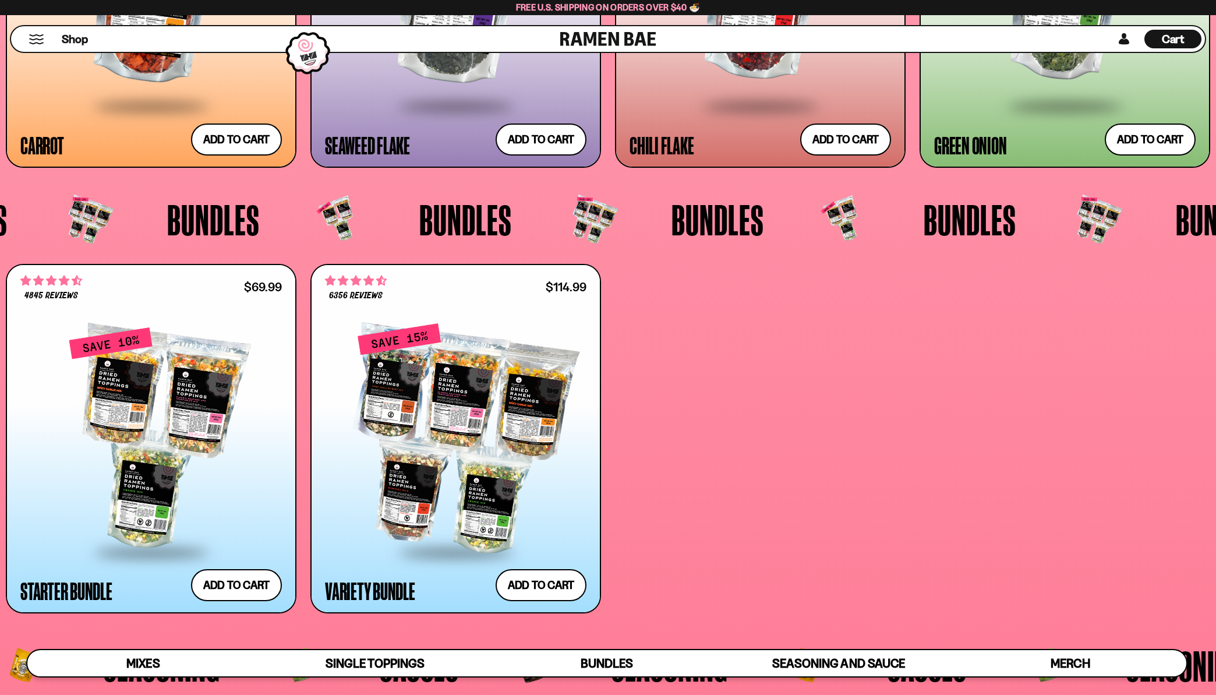
scroll to position [3145, 0]
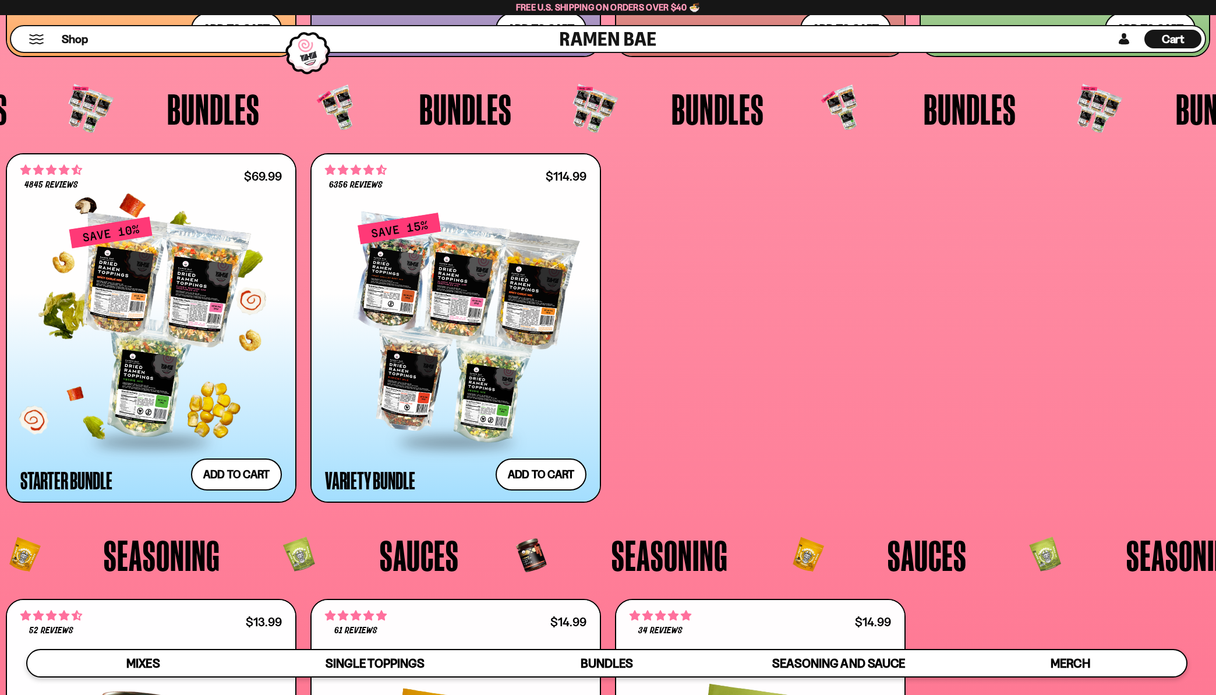
click at [178, 305] on div at bounding box center [150, 327] width 261 height 224
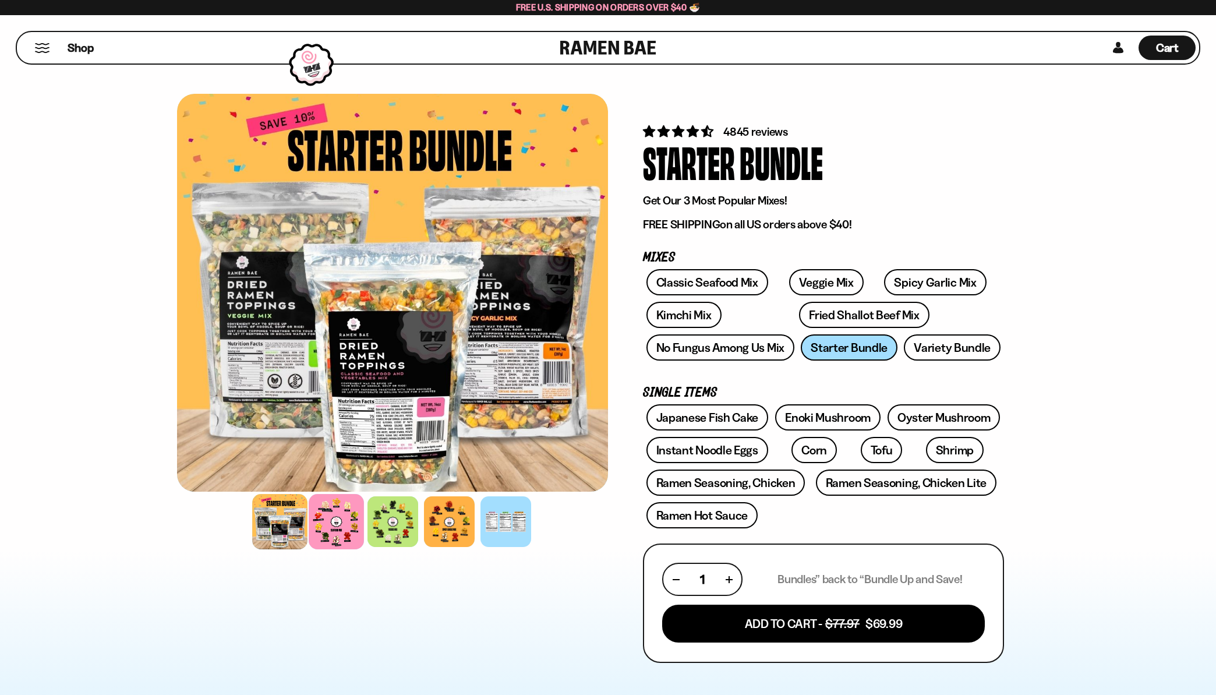
click at [335, 521] on div at bounding box center [336, 521] width 55 height 55
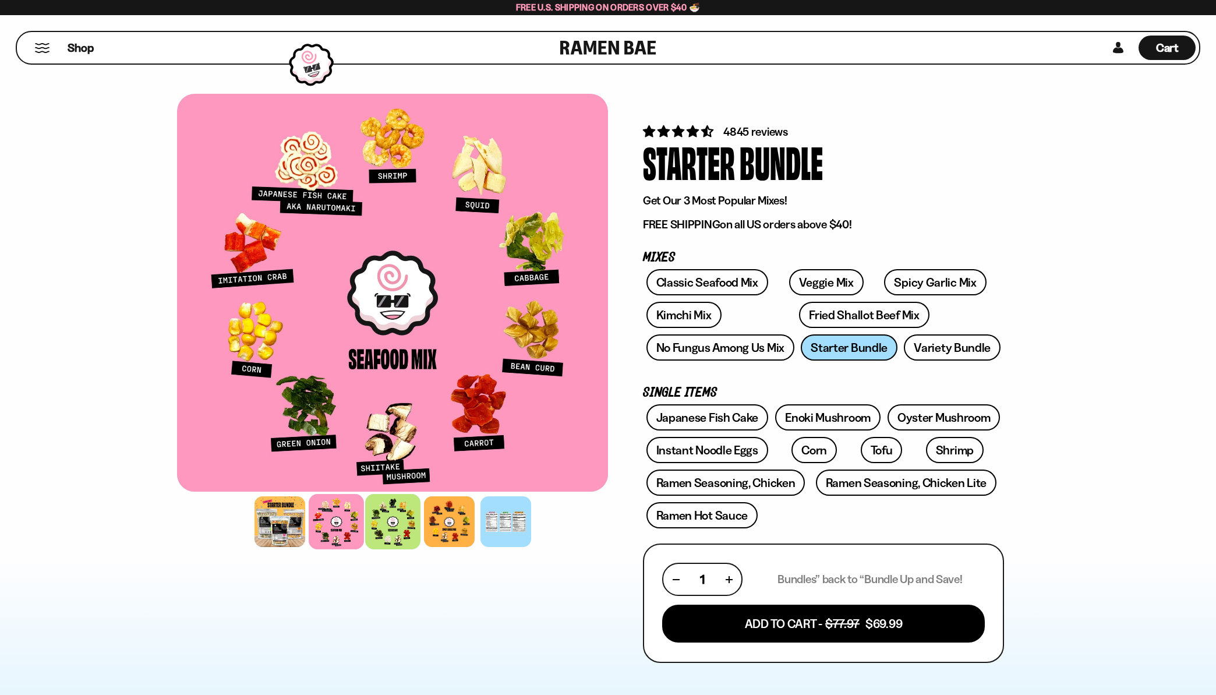
click at [373, 518] on div at bounding box center [392, 521] width 55 height 55
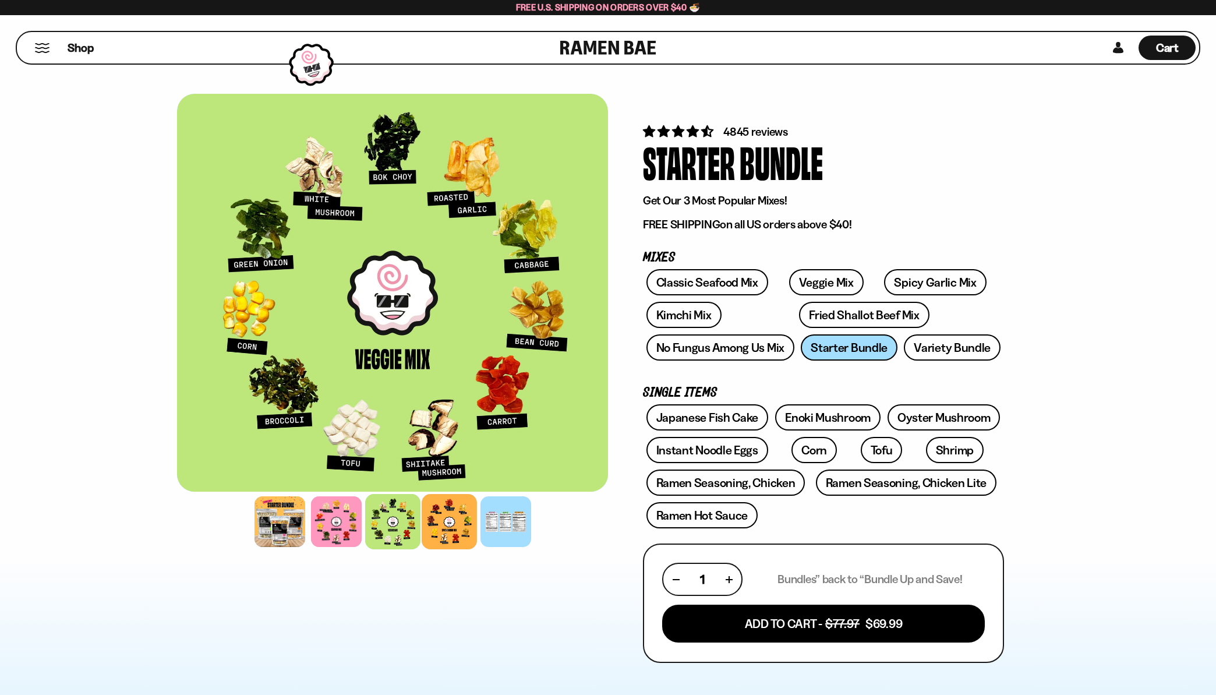
click at [441, 524] on div at bounding box center [449, 521] width 55 height 55
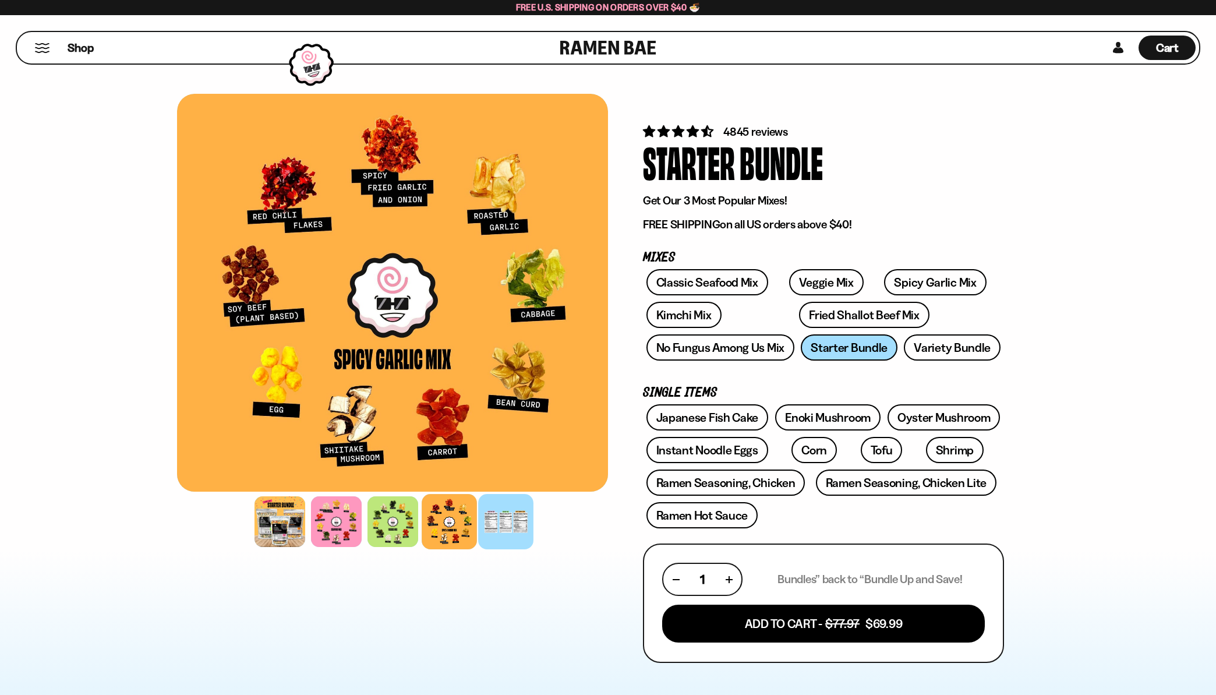
click at [502, 528] on div at bounding box center [505, 521] width 55 height 55
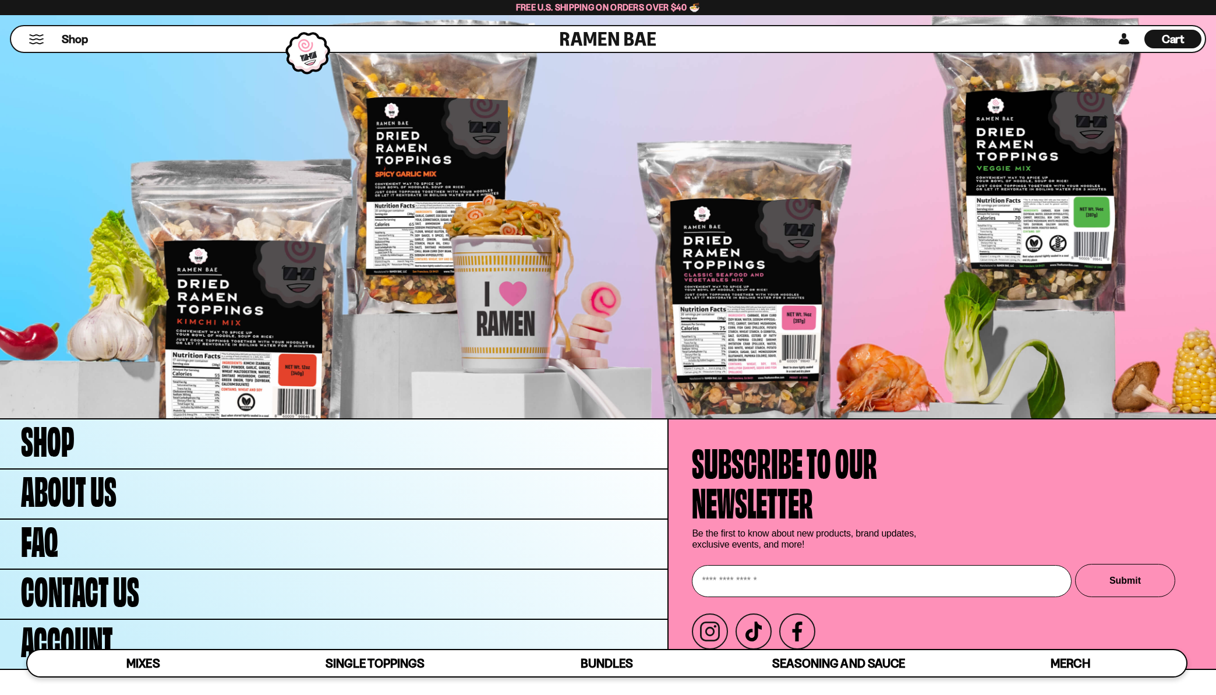
scroll to position [4911, 0]
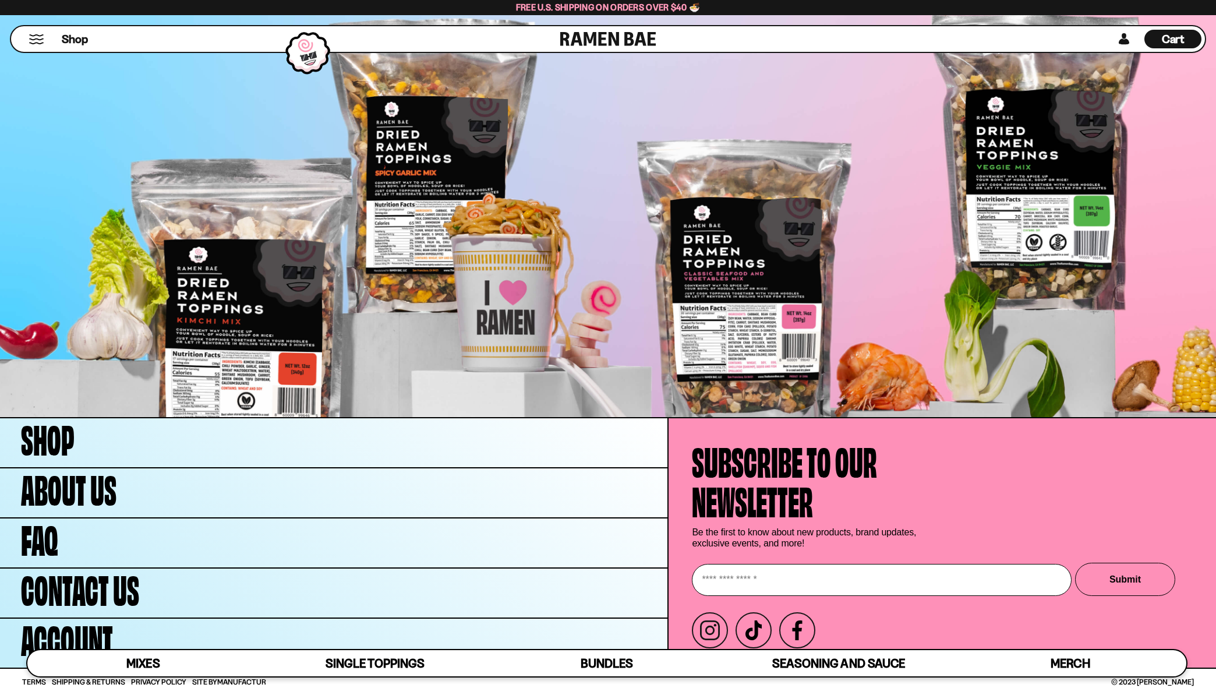
drag, startPoint x: 814, startPoint y: 578, endPoint x: 822, endPoint y: 581, distance: 9.4
click at [814, 578] on input "Enter your email" at bounding box center [882, 580] width 380 height 32
click at [770, 577] on input "Enter your email" at bounding box center [882, 580] width 380 height 32
type input "**********"
click at [1109, 574] on button "Submit" at bounding box center [1125, 579] width 100 height 33
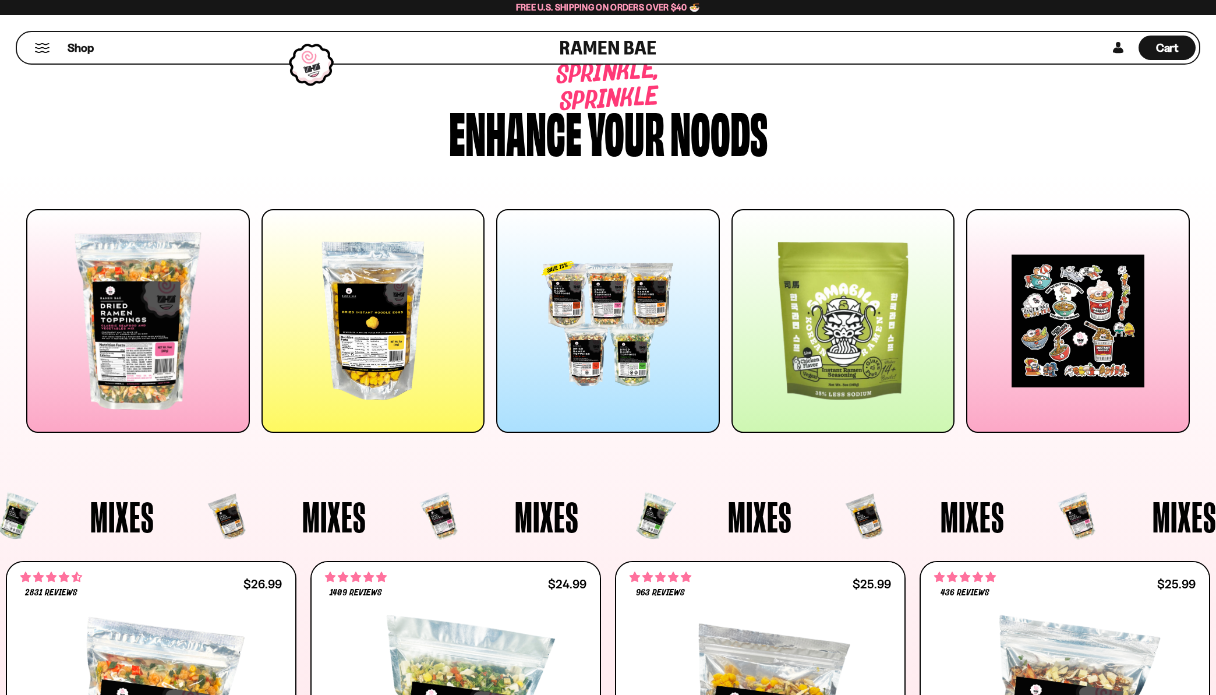
scroll to position [0, 0]
